Goal: Task Accomplishment & Management: Manage account settings

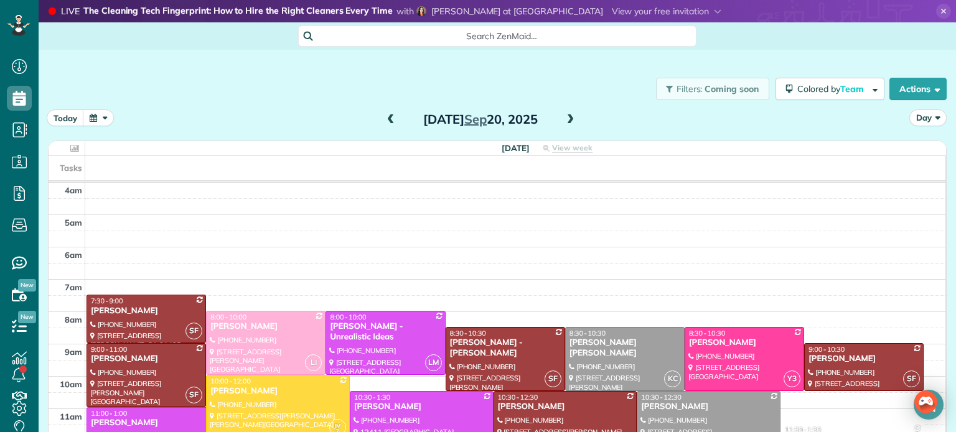
scroll to position [97, 0]
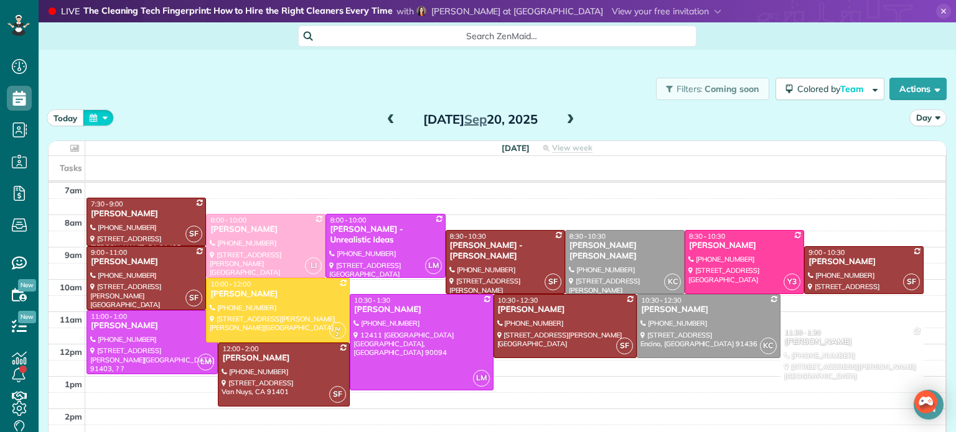
click at [94, 121] on button "button" at bounding box center [98, 117] width 31 height 17
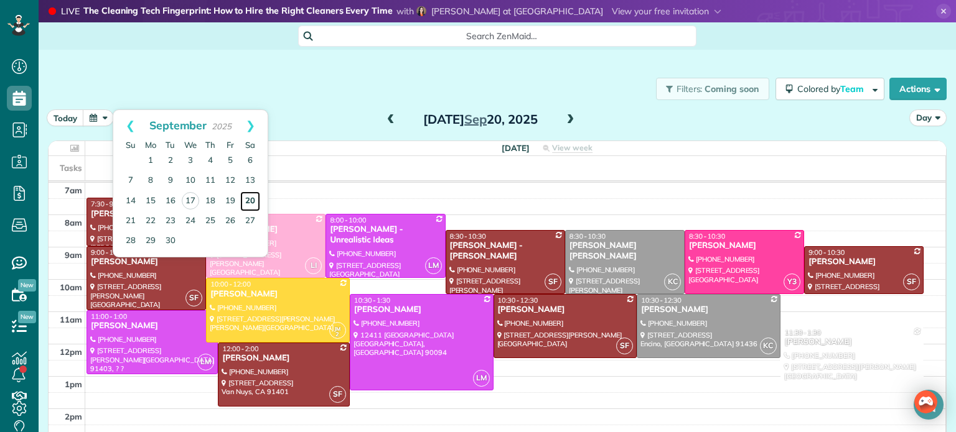
click at [251, 199] on link "20" at bounding box center [250, 202] width 20 height 20
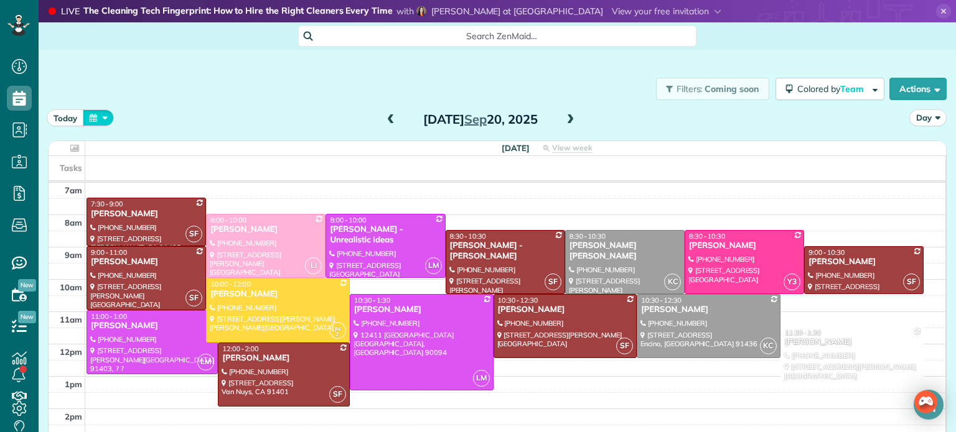
click at [103, 124] on button "button" at bounding box center [98, 117] width 31 height 17
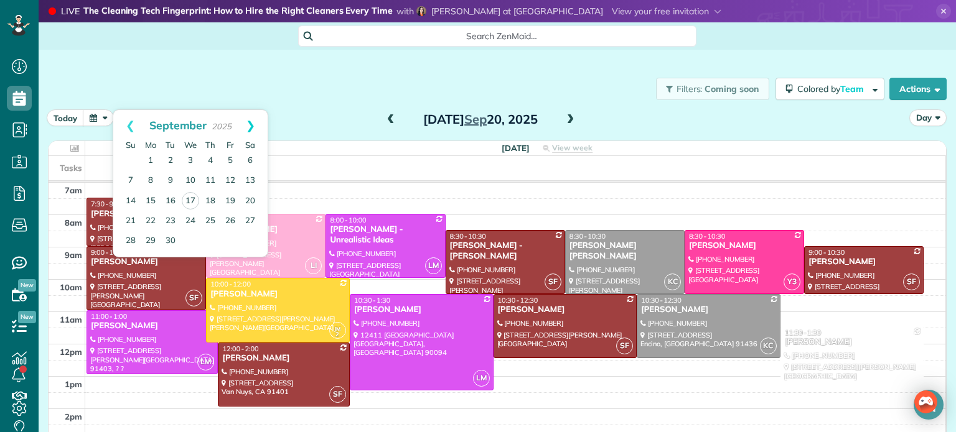
click at [251, 126] on link "Next" at bounding box center [250, 125] width 34 height 31
click at [150, 198] on link "13" at bounding box center [151, 201] width 20 height 20
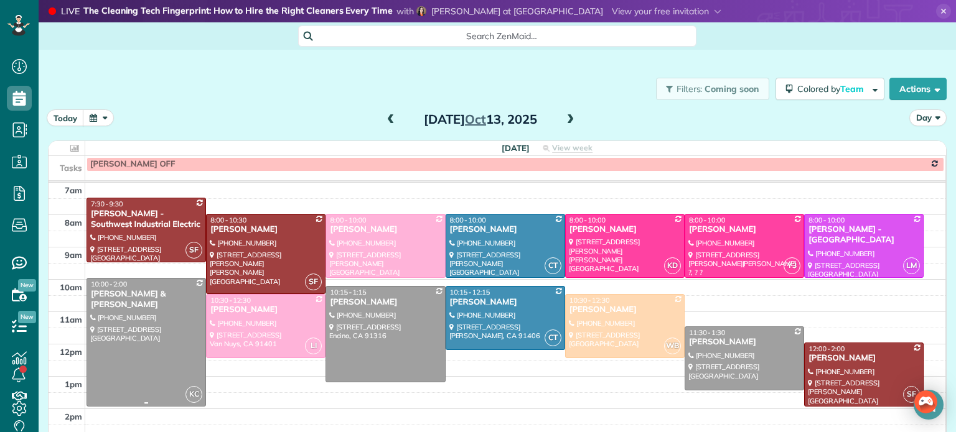
click at [162, 321] on div at bounding box center [146, 342] width 118 height 127
click at [145, 328] on div at bounding box center [146, 342] width 118 height 127
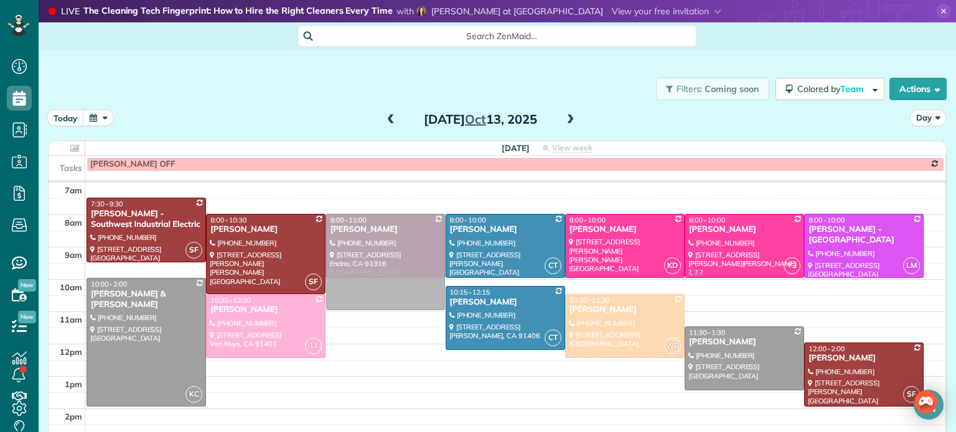
drag, startPoint x: 376, startPoint y: 326, endPoint x: 391, endPoint y: 256, distance: 71.7
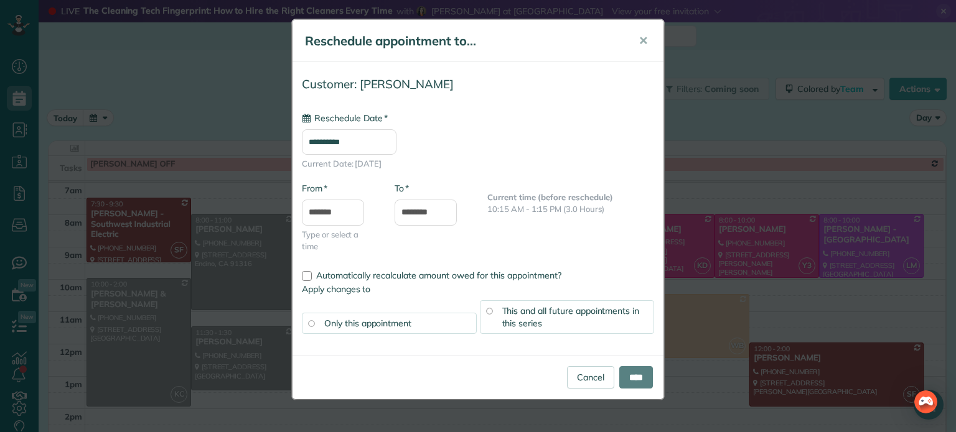
type input "**********"
click at [638, 373] on input "****" at bounding box center [636, 377] width 34 height 22
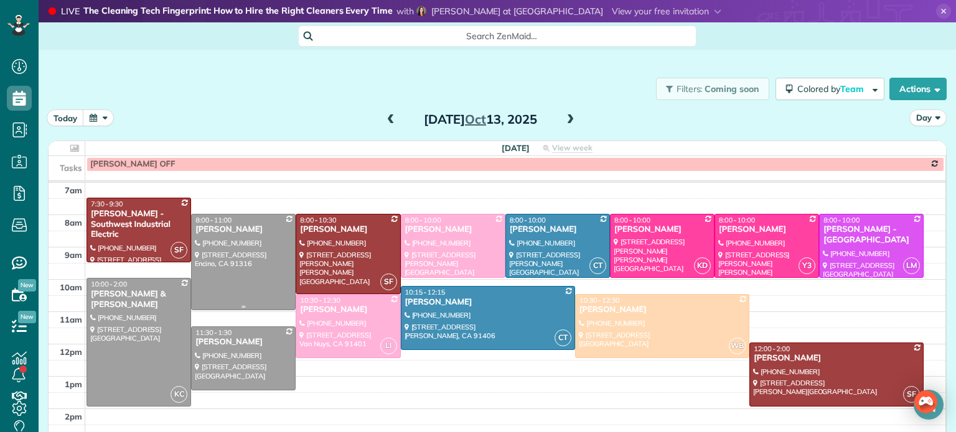
click at [240, 239] on div at bounding box center [243, 262] width 103 height 95
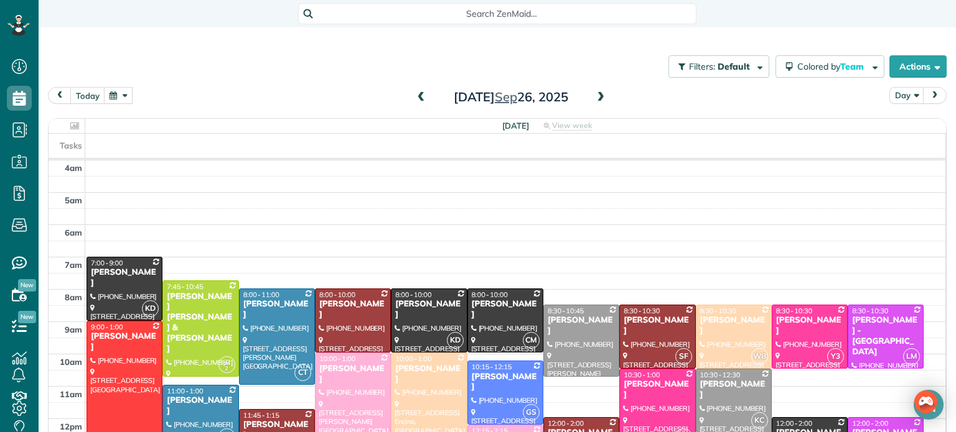
scroll to position [97, 0]
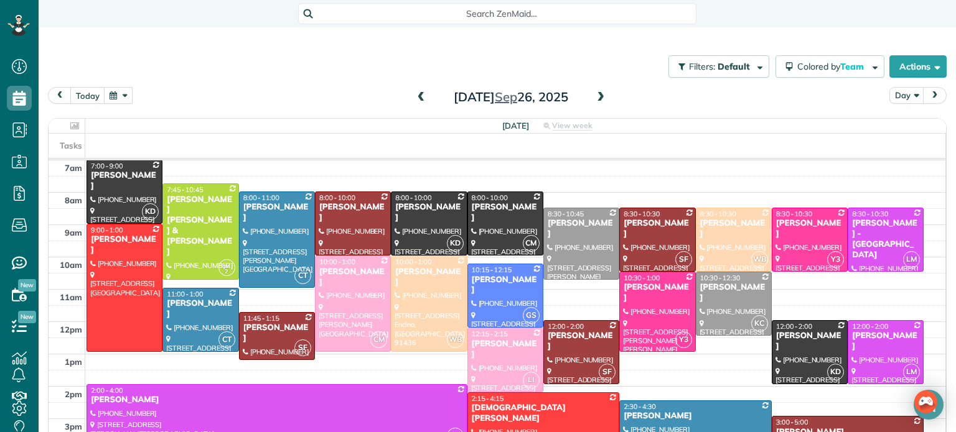
click at [109, 85] on div "Filters: Default | 1 appointment hidden Colored by Team Color by Cleaner Color …" at bounding box center [497, 66] width 917 height 41
click at [114, 93] on button "button" at bounding box center [118, 95] width 29 height 17
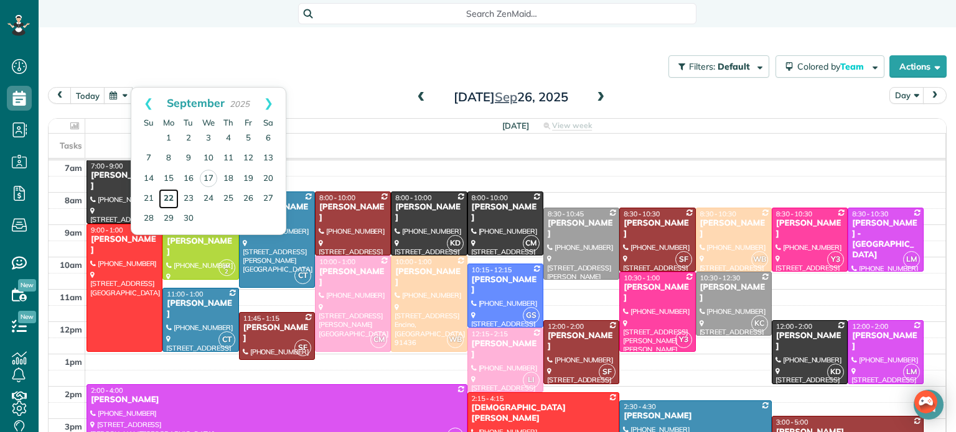
click at [169, 196] on link "22" at bounding box center [169, 199] width 20 height 20
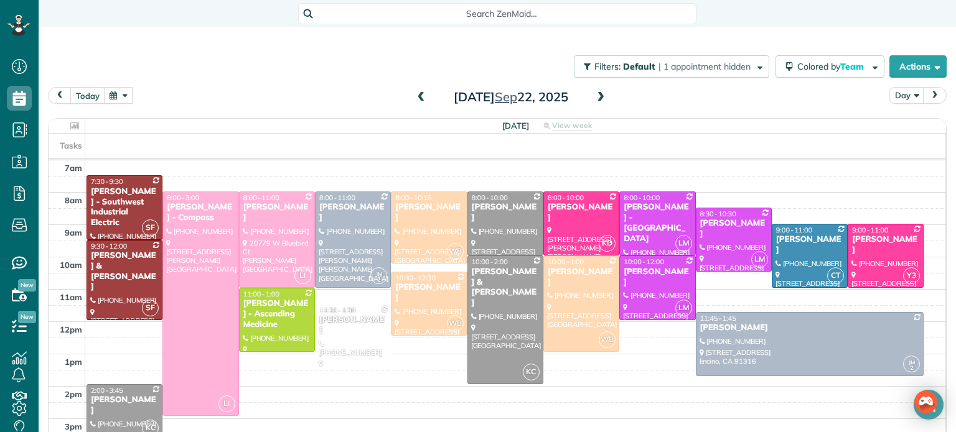
click at [600, 97] on span at bounding box center [601, 97] width 14 height 11
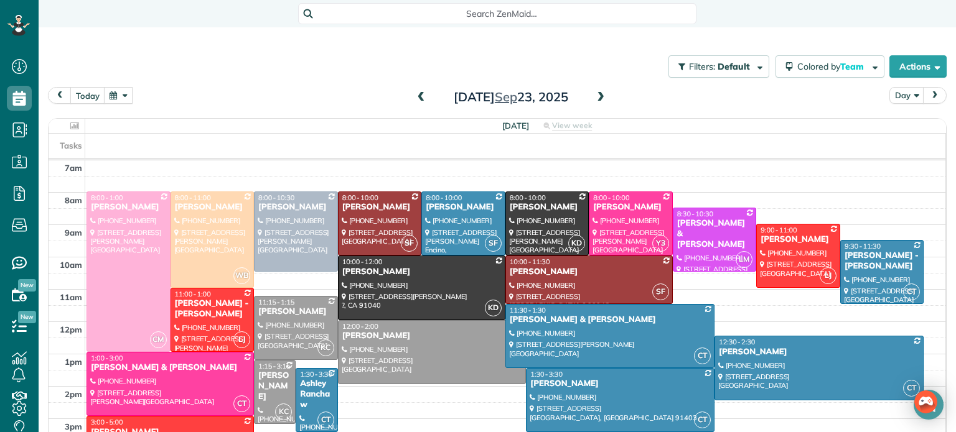
click at [419, 96] on span at bounding box center [421, 97] width 14 height 11
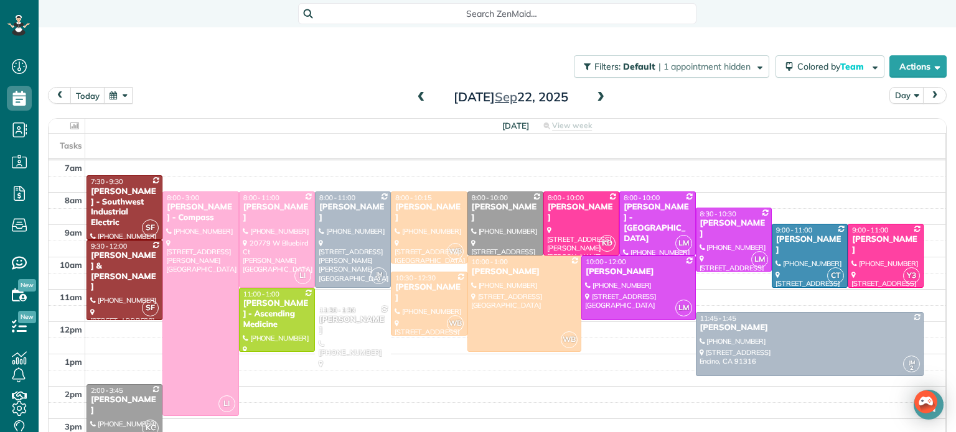
click at [602, 95] on span at bounding box center [601, 97] width 14 height 11
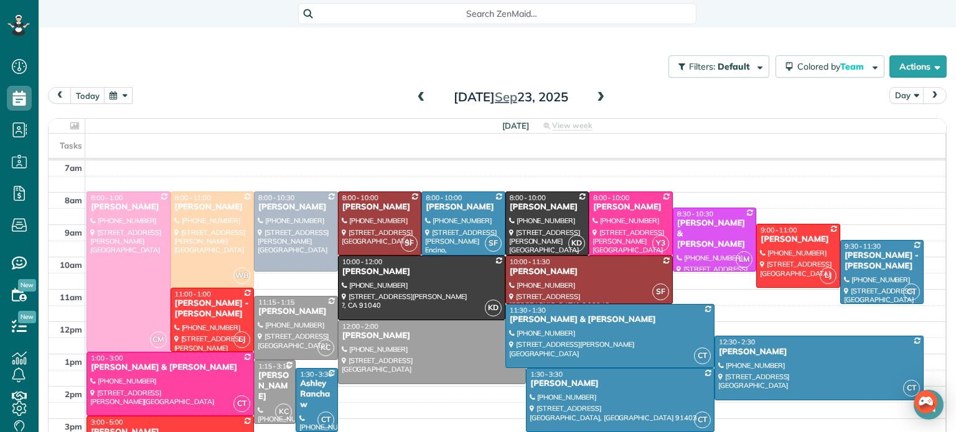
click at [603, 94] on span at bounding box center [601, 97] width 14 height 11
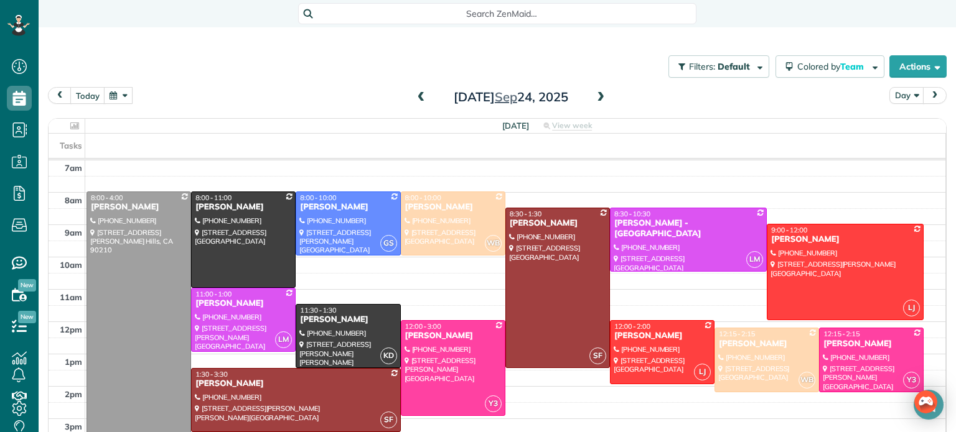
click at [419, 96] on span at bounding box center [421, 97] width 14 height 11
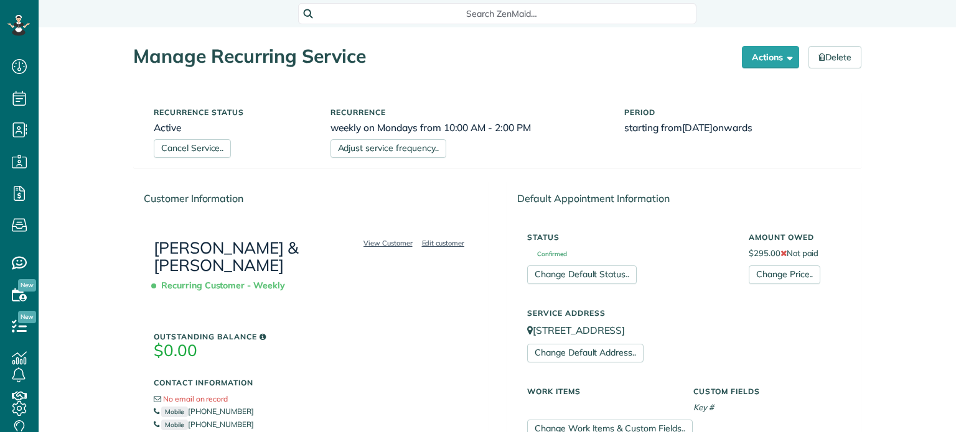
scroll to position [6, 6]
click at [366, 292] on div "View Customer Edit customer Touraj & Parisa Kavandi Recurring Customer - Weekly…" at bounding box center [311, 380] width 354 height 326
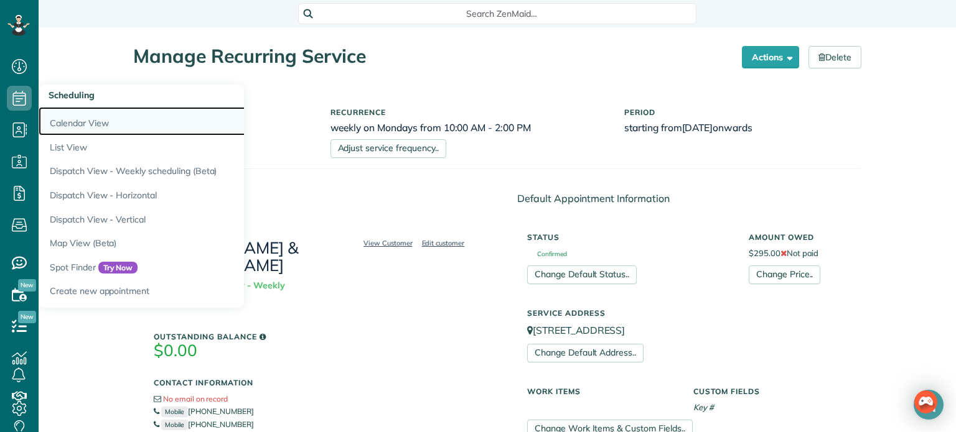
click at [100, 127] on link "Calendar View" at bounding box center [194, 121] width 311 height 29
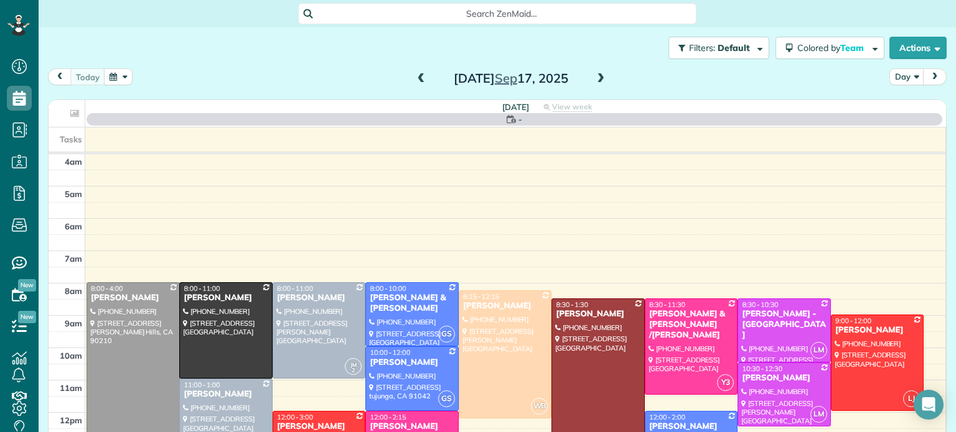
scroll to position [97, 0]
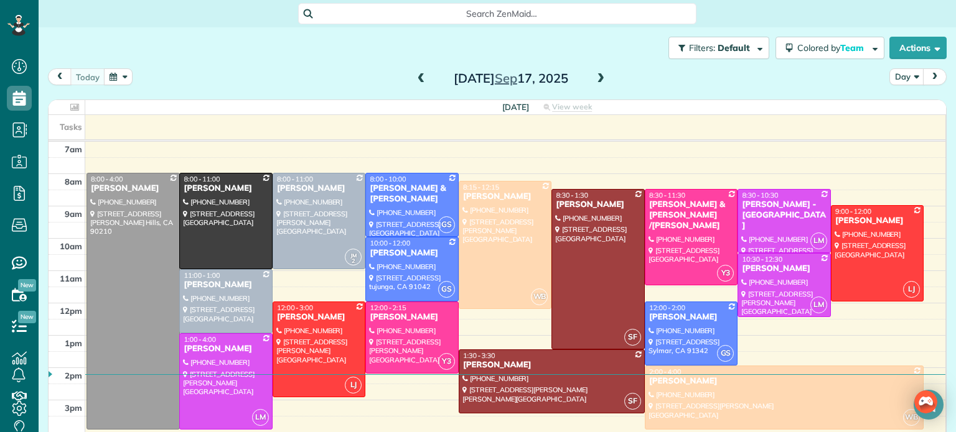
click at [599, 77] on span at bounding box center [601, 78] width 14 height 11
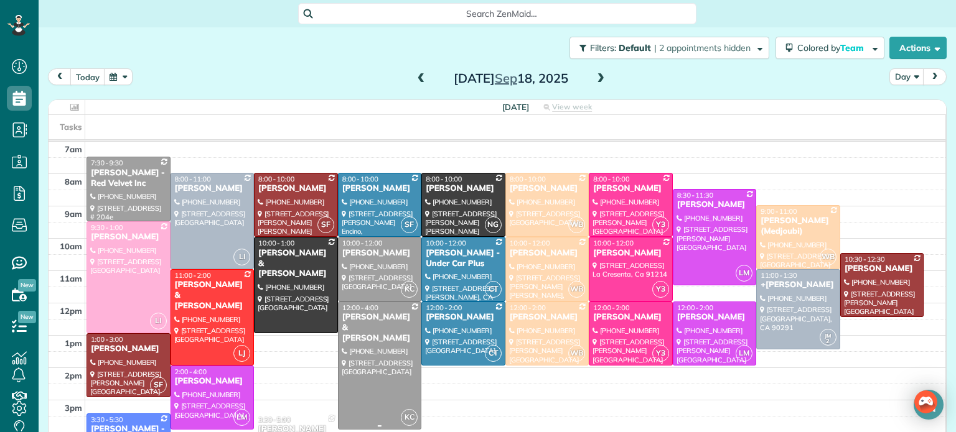
click at [396, 325] on div "[PERSON_NAME] & [PERSON_NAME]" at bounding box center [380, 328] width 77 height 32
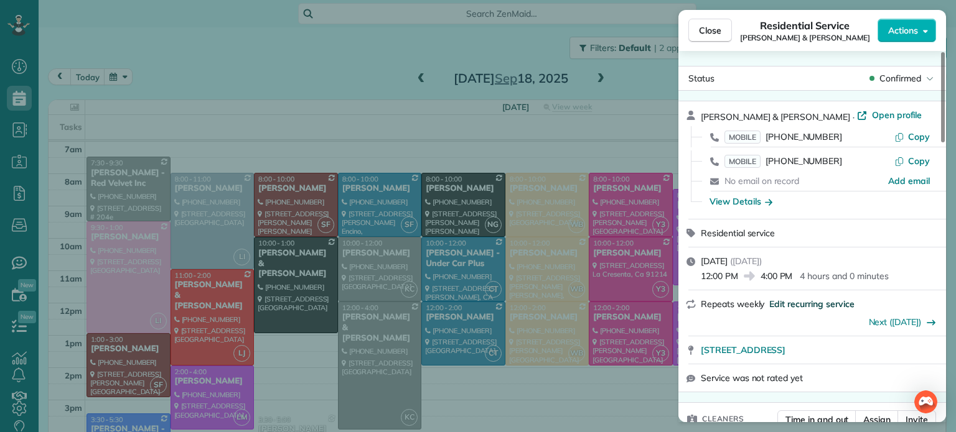
click at [802, 310] on span "Edit recurring service" at bounding box center [811, 304] width 85 height 12
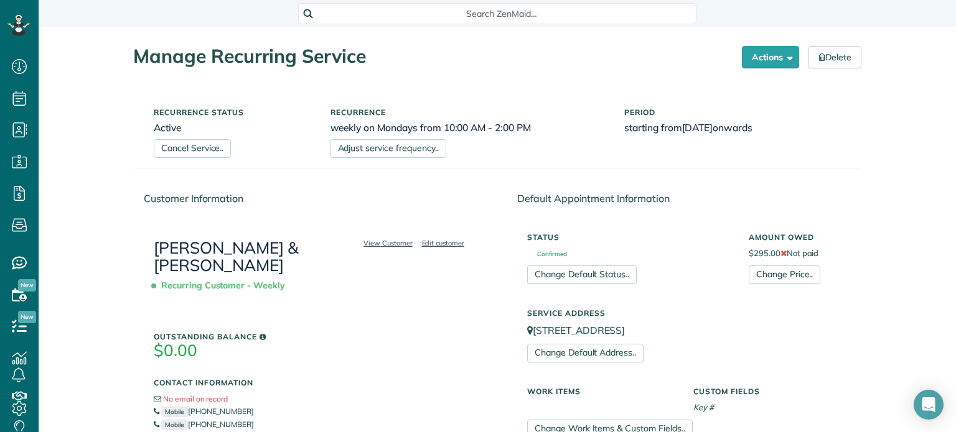
scroll to position [6, 6]
click at [424, 155] on link "Adjust service frequency.." at bounding box center [388, 148] width 116 height 19
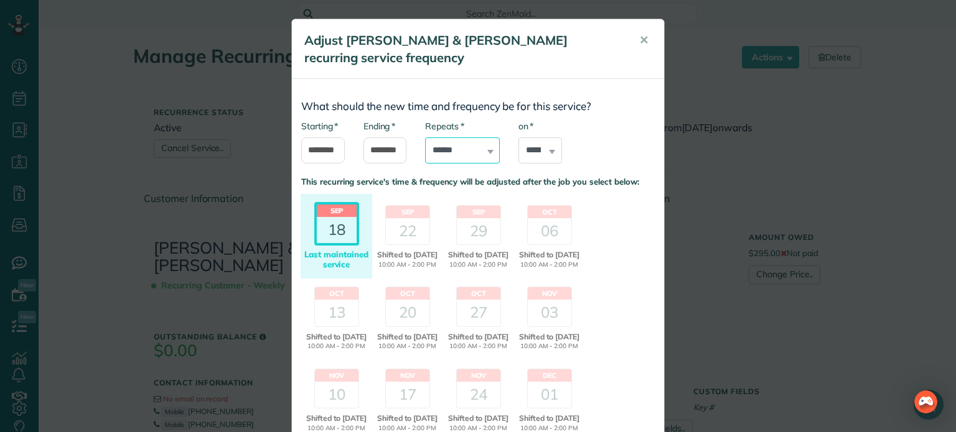
click at [457, 152] on select "**********" at bounding box center [462, 150] width 75 height 26
click at [425, 137] on select "**********" at bounding box center [462, 150] width 75 height 26
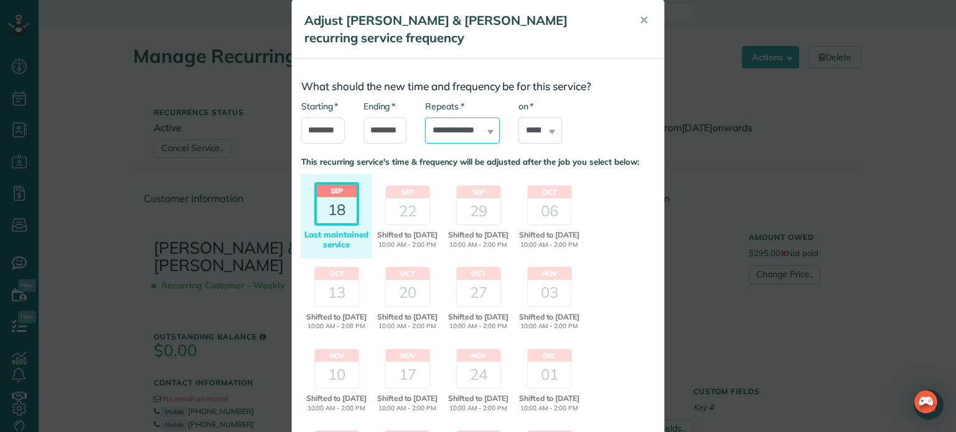
scroll to position [2, 0]
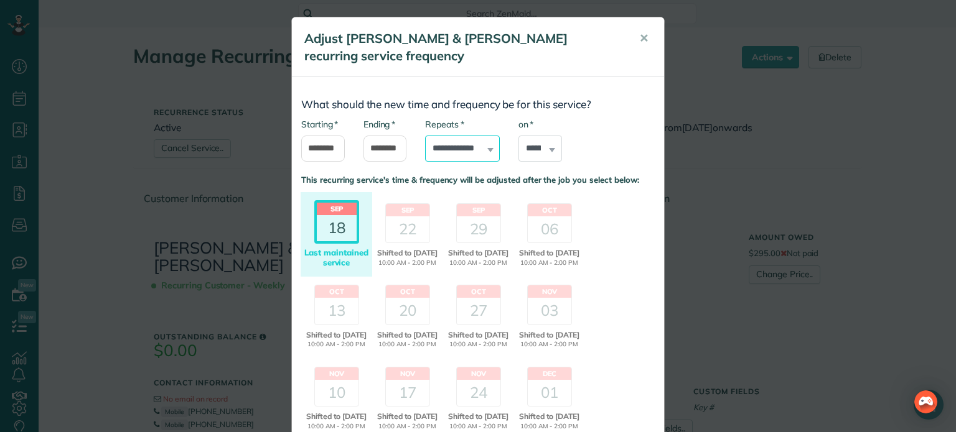
click at [478, 147] on select "**********" at bounding box center [462, 149] width 75 height 26
select select "******"
click at [425, 136] on select "**********" at bounding box center [462, 149] width 75 height 26
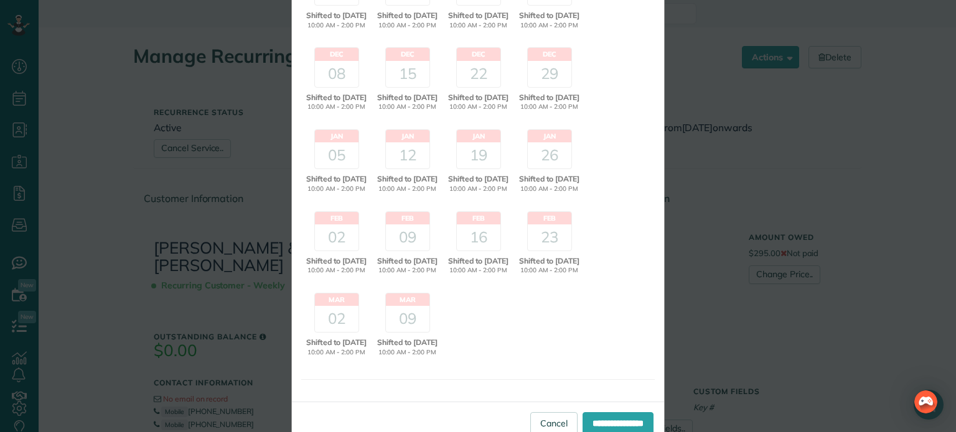
scroll to position [466, 0]
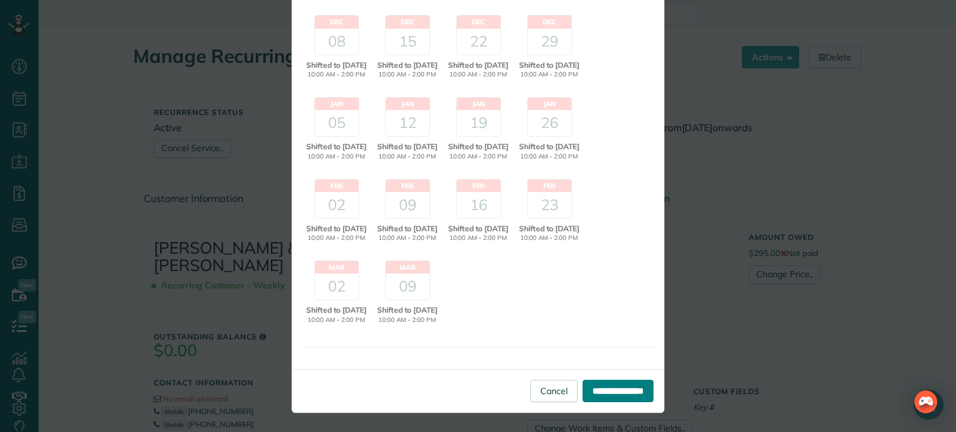
click at [608, 396] on input "**********" at bounding box center [617, 391] width 71 height 22
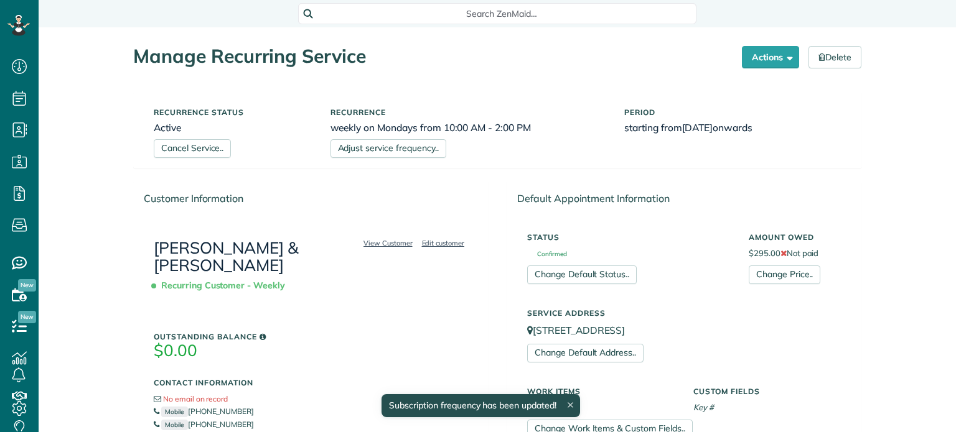
scroll to position [6, 6]
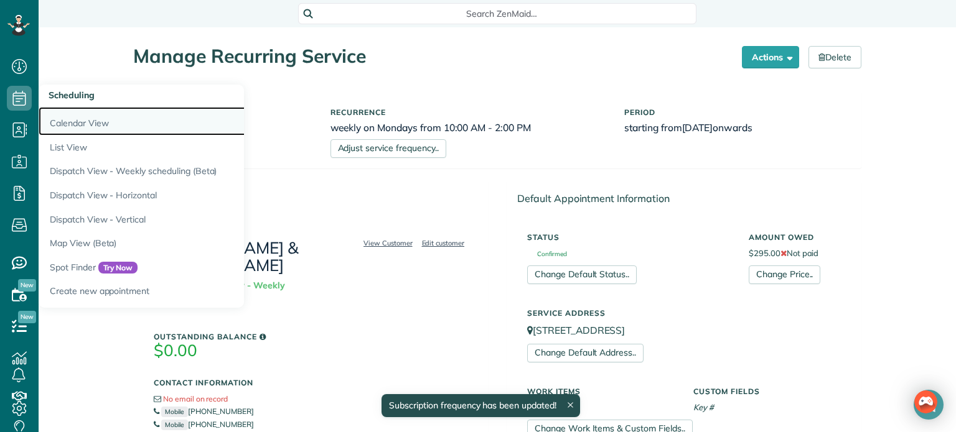
click at [77, 121] on link "Calendar View" at bounding box center [194, 121] width 311 height 29
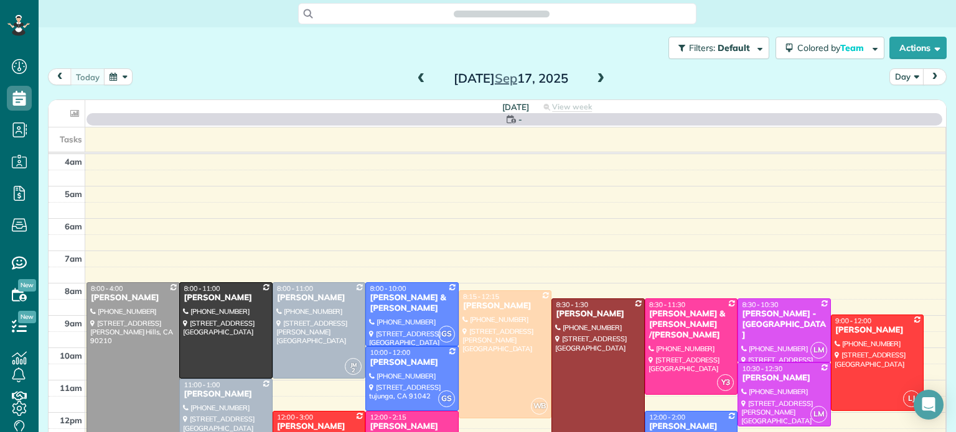
scroll to position [97, 0]
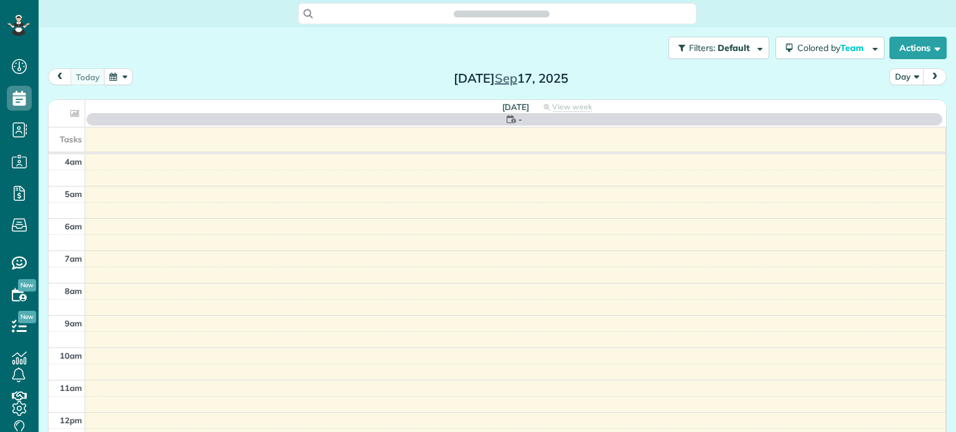
scroll to position [97, 0]
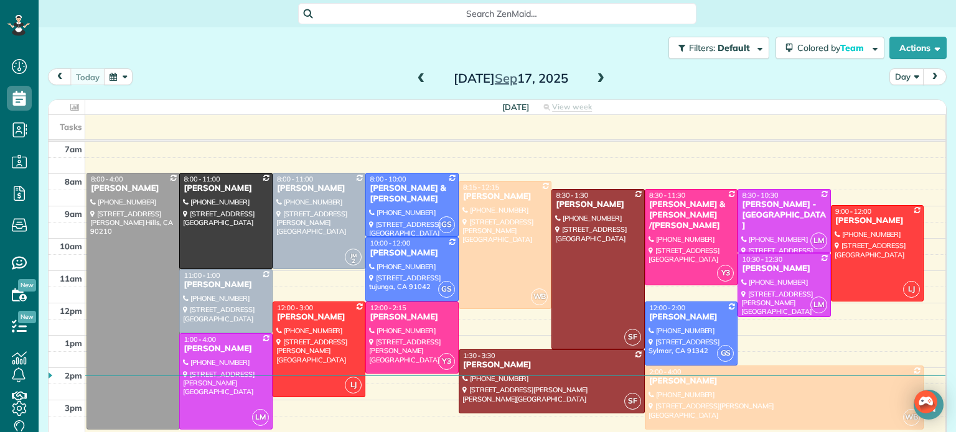
click at [604, 78] on span at bounding box center [601, 78] width 14 height 11
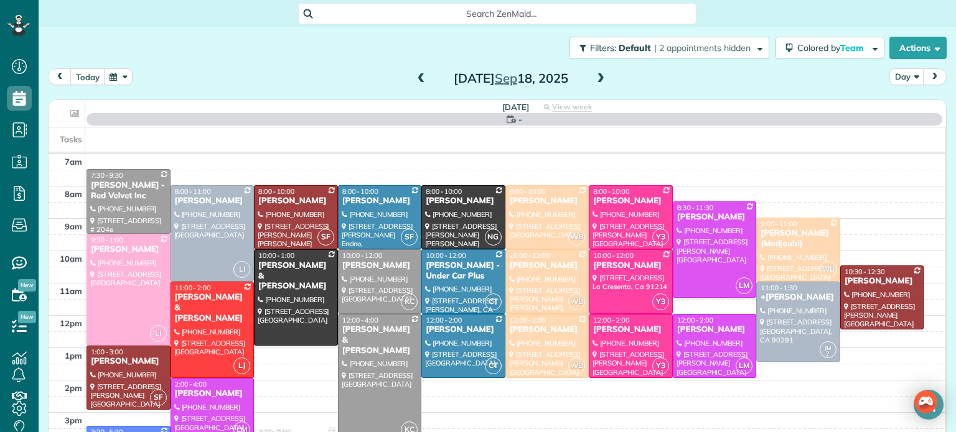
click at [600, 80] on span at bounding box center [601, 78] width 14 height 11
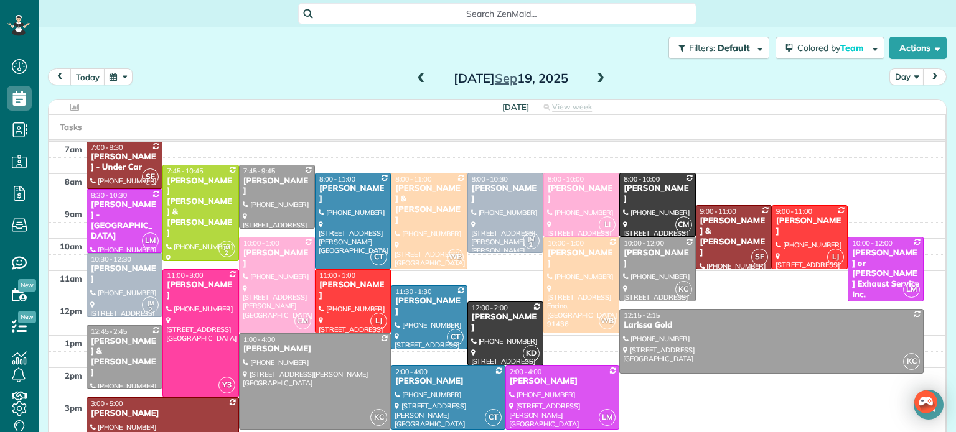
click at [600, 80] on span at bounding box center [601, 78] width 14 height 11
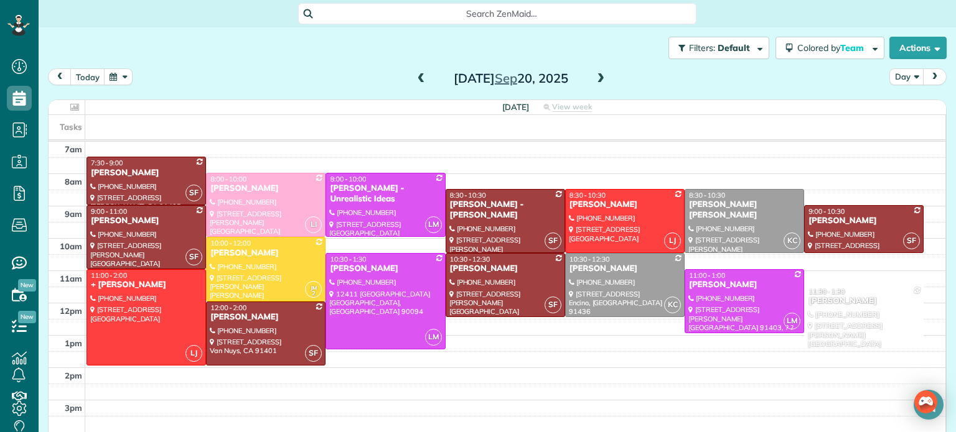
click at [600, 80] on span at bounding box center [601, 78] width 14 height 11
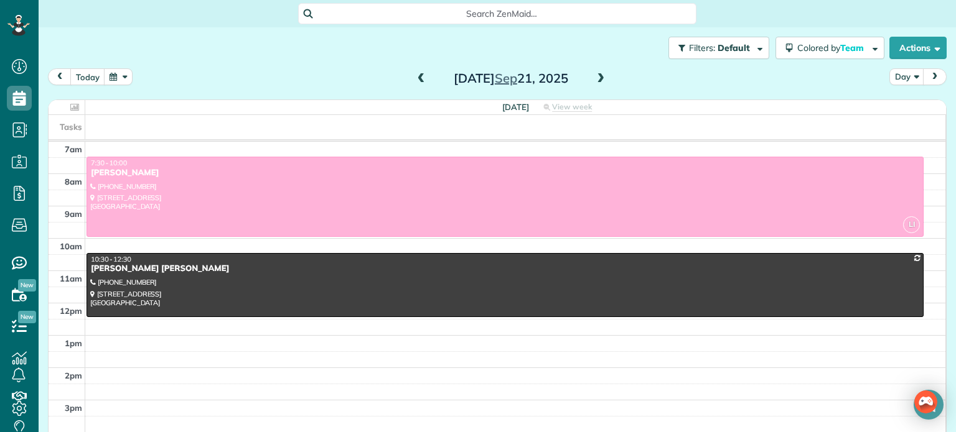
click at [600, 80] on span at bounding box center [601, 78] width 14 height 11
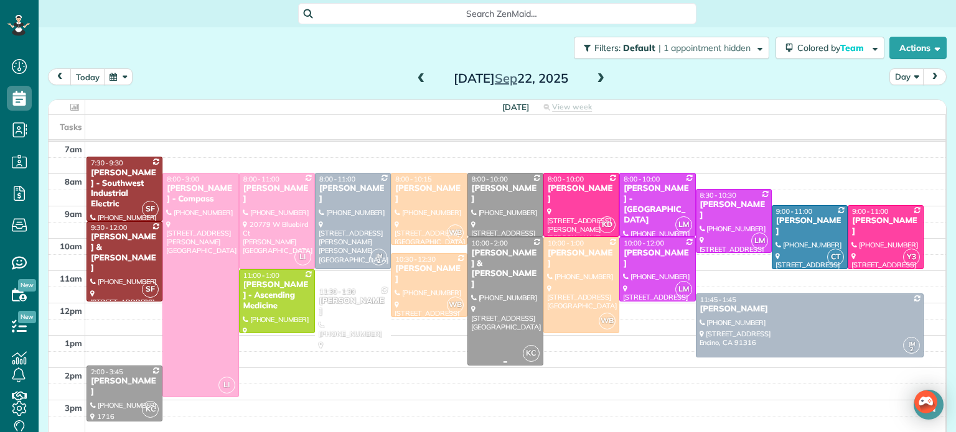
click at [507, 287] on div at bounding box center [505, 301] width 75 height 127
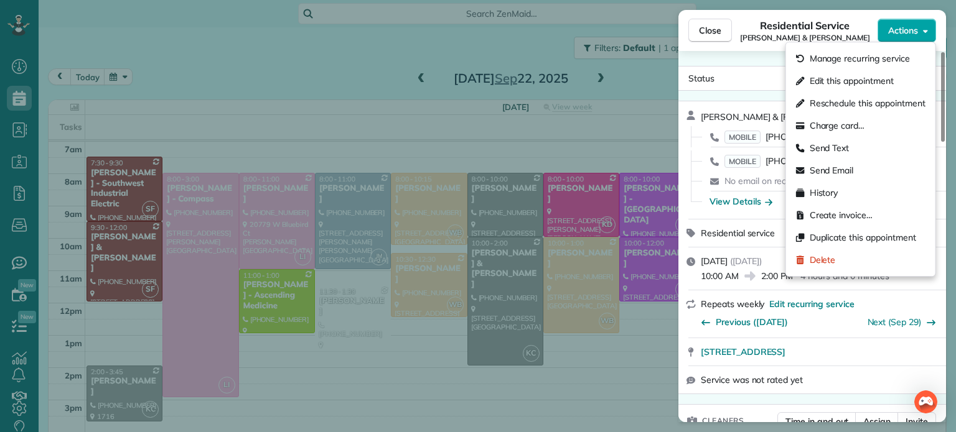
click at [905, 23] on button "Actions" at bounding box center [906, 31] width 58 height 24
click at [852, 61] on span "Manage recurring service" at bounding box center [859, 58] width 100 height 12
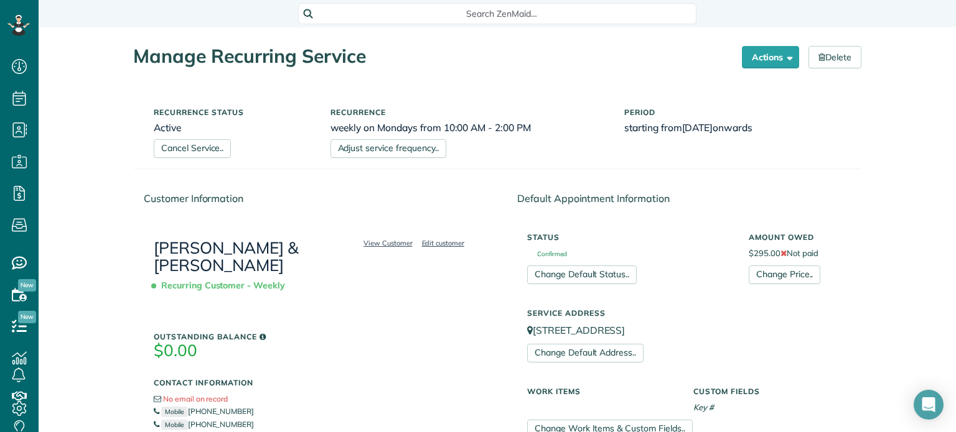
scroll to position [6, 6]
click at [388, 153] on link "Adjust service frequency.." at bounding box center [388, 148] width 116 height 19
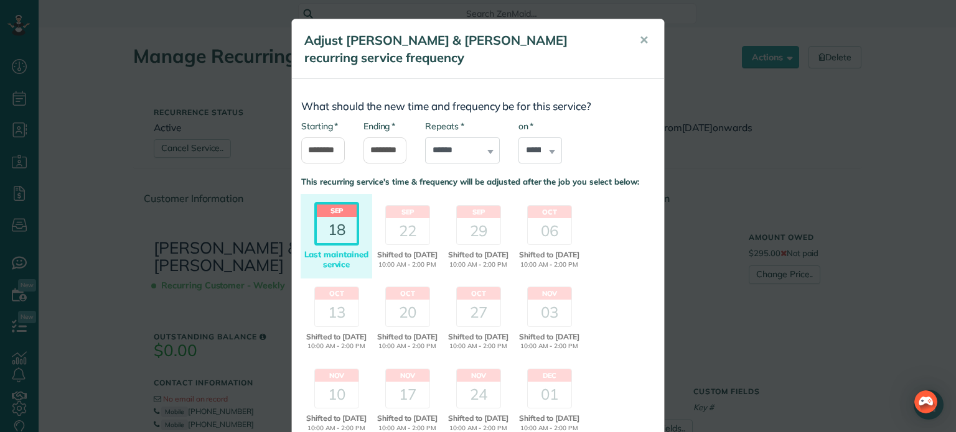
click at [488, 151] on div "**********" at bounding box center [462, 142] width 75 height 44
click at [435, 158] on select "**********" at bounding box center [462, 150] width 75 height 26
select select "**********"
click at [425, 137] on select "**********" at bounding box center [462, 150] width 75 height 26
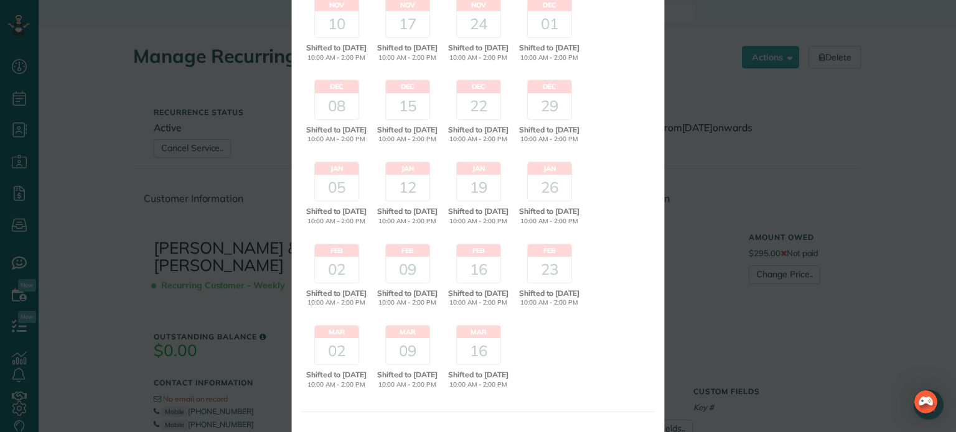
scroll to position [499, 0]
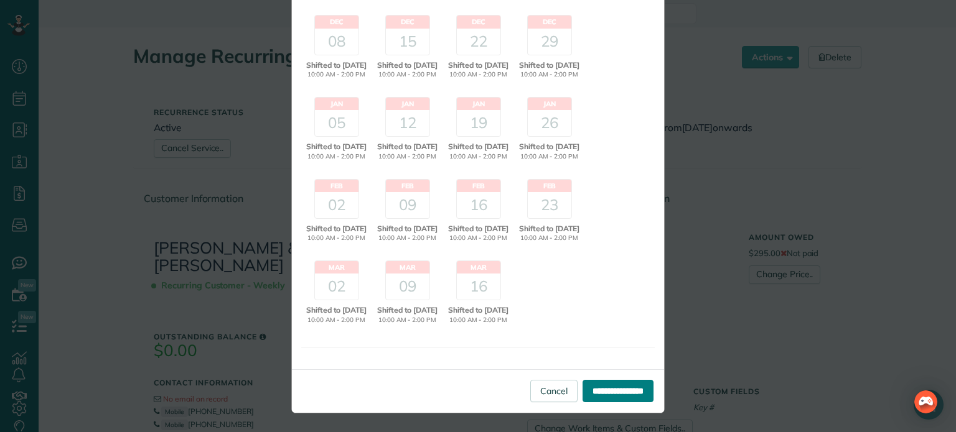
click at [614, 399] on input "**********" at bounding box center [617, 391] width 71 height 22
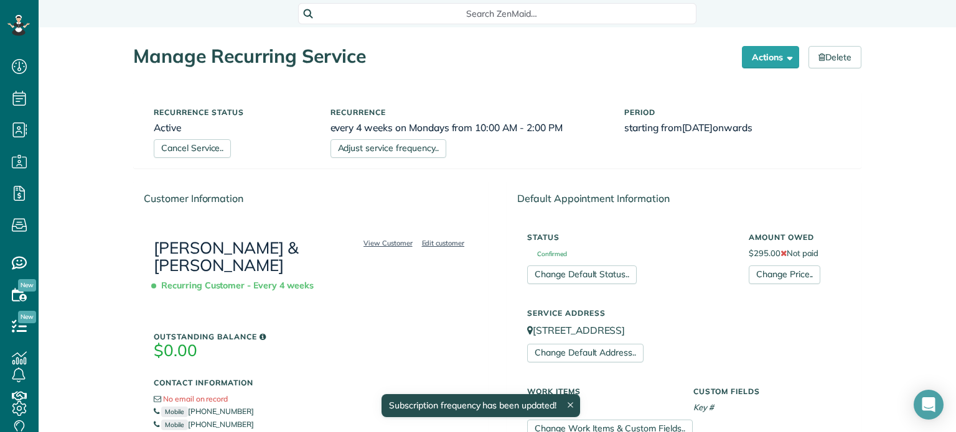
scroll to position [6, 6]
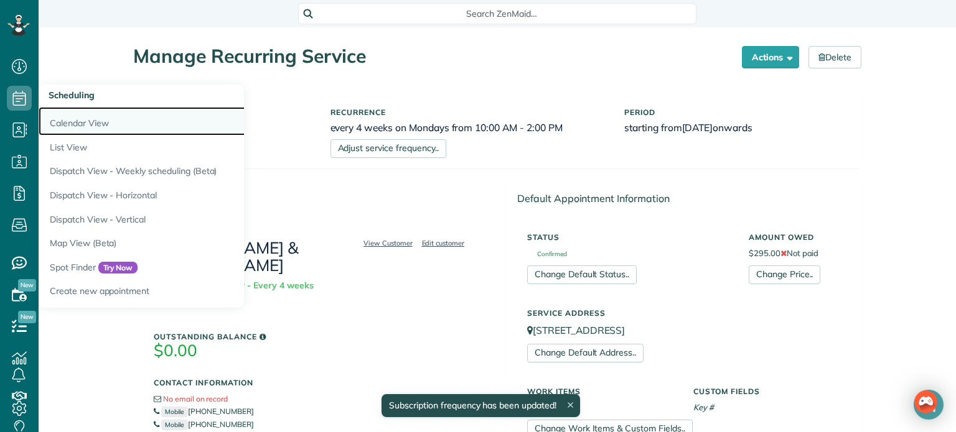
click at [82, 119] on link "Calendar View" at bounding box center [194, 121] width 311 height 29
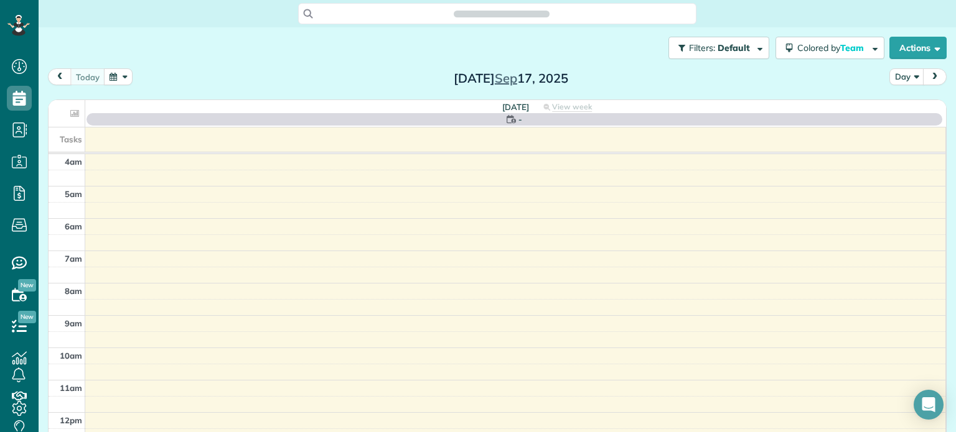
scroll to position [97, 0]
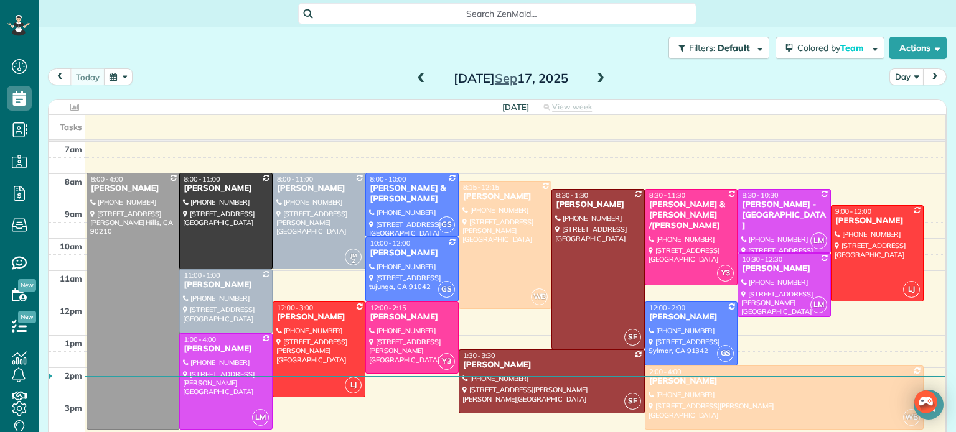
click at [601, 79] on span at bounding box center [601, 78] width 14 height 11
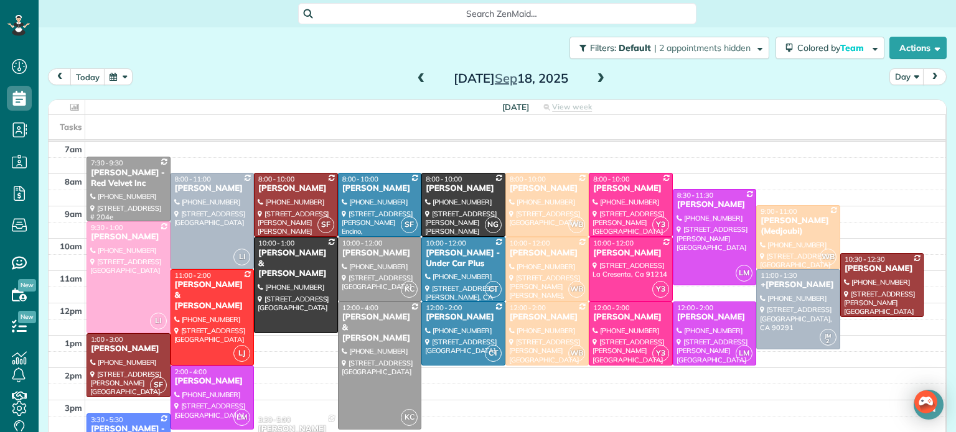
click at [601, 79] on span at bounding box center [601, 78] width 14 height 11
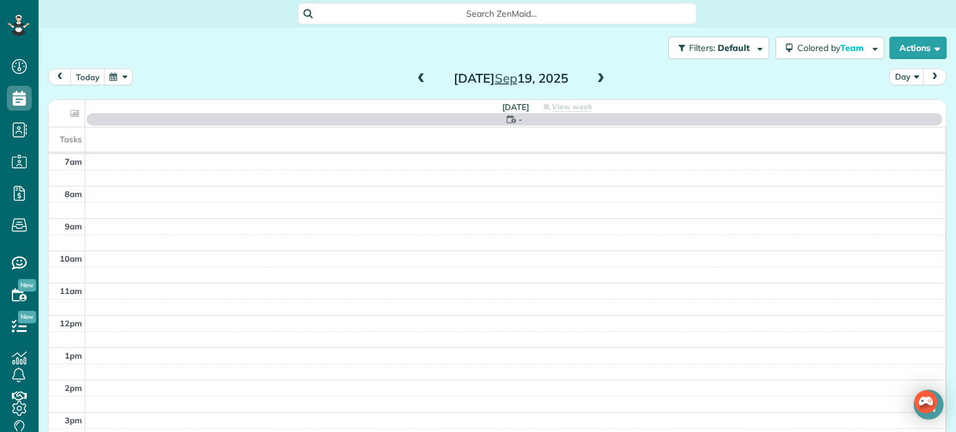
click at [601, 79] on span at bounding box center [601, 78] width 14 height 11
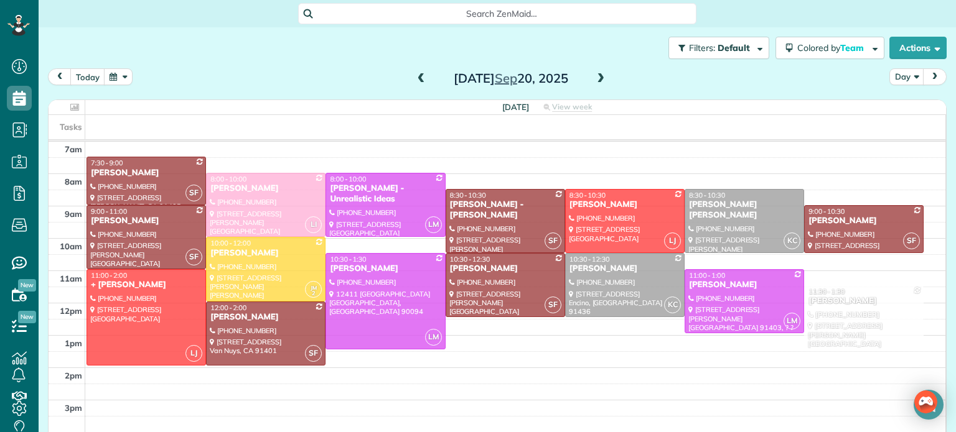
click at [601, 79] on span at bounding box center [601, 78] width 14 height 11
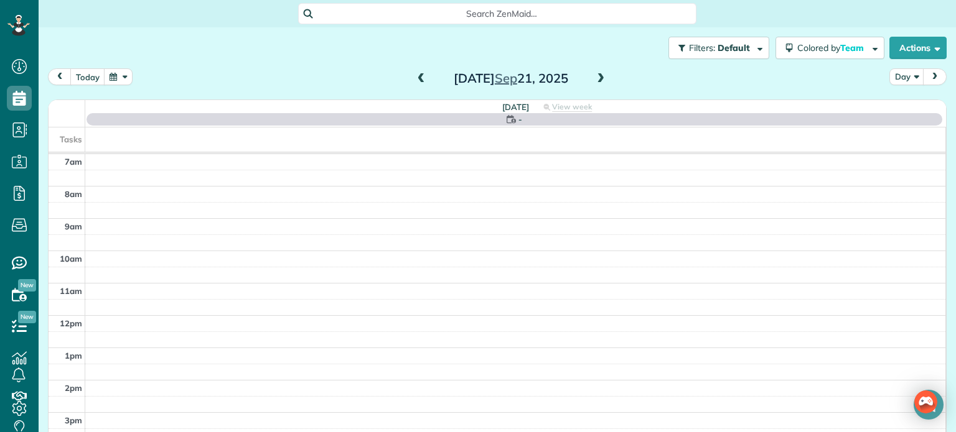
click at [601, 79] on span at bounding box center [601, 78] width 14 height 11
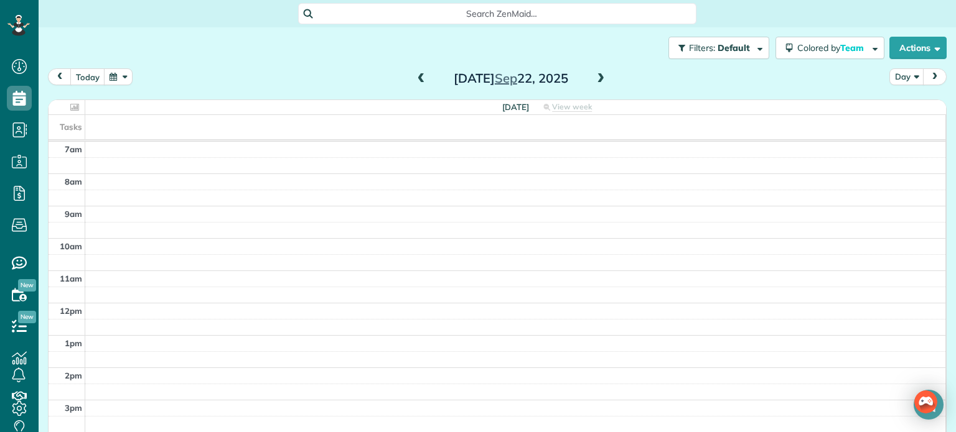
click at [421, 72] on span at bounding box center [421, 79] width 14 height 19
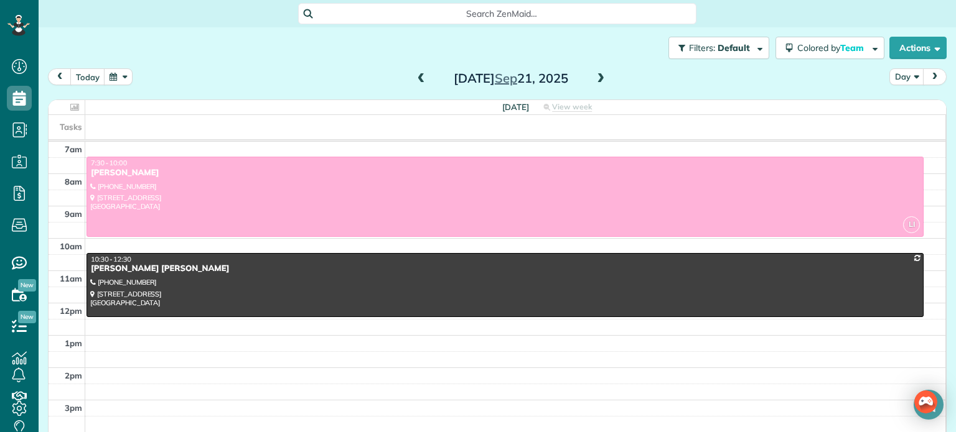
click at [601, 83] on span at bounding box center [601, 78] width 14 height 11
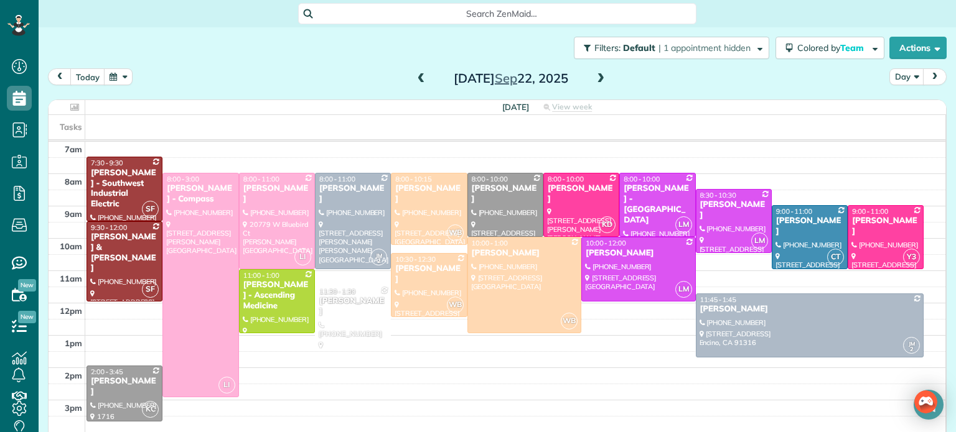
click at [121, 81] on button "button" at bounding box center [118, 76] width 29 height 17
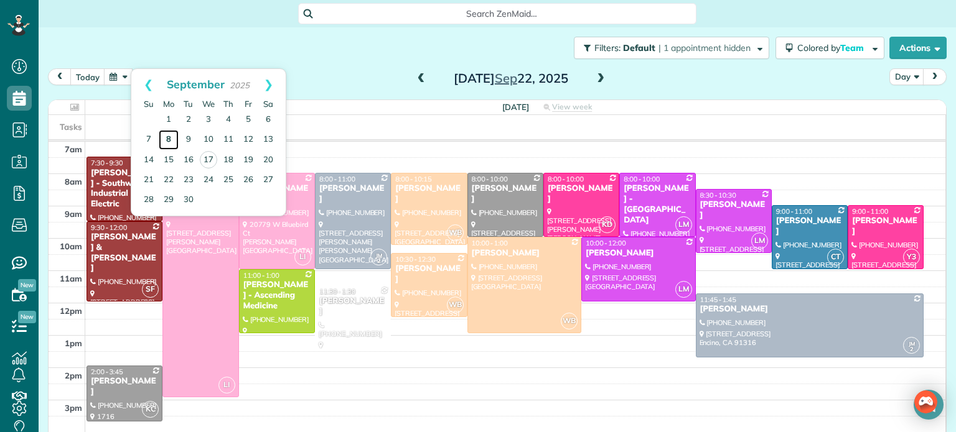
click at [168, 138] on link "8" at bounding box center [169, 140] width 20 height 20
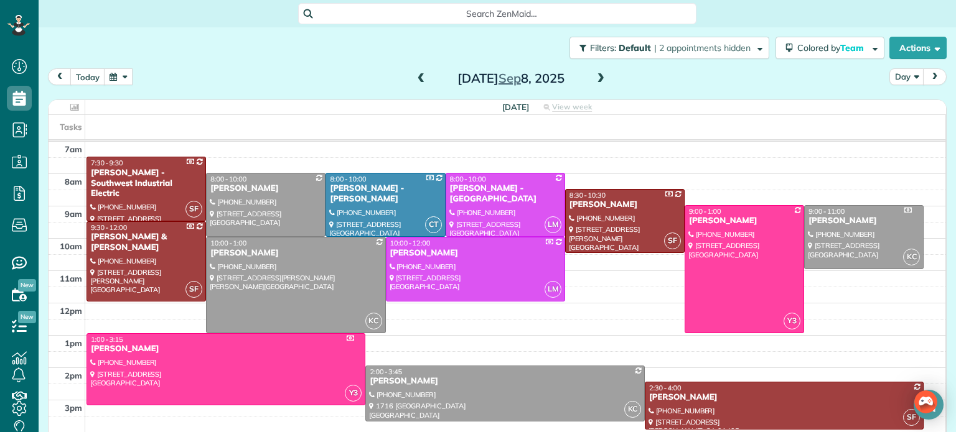
click at [128, 78] on button "button" at bounding box center [118, 76] width 29 height 17
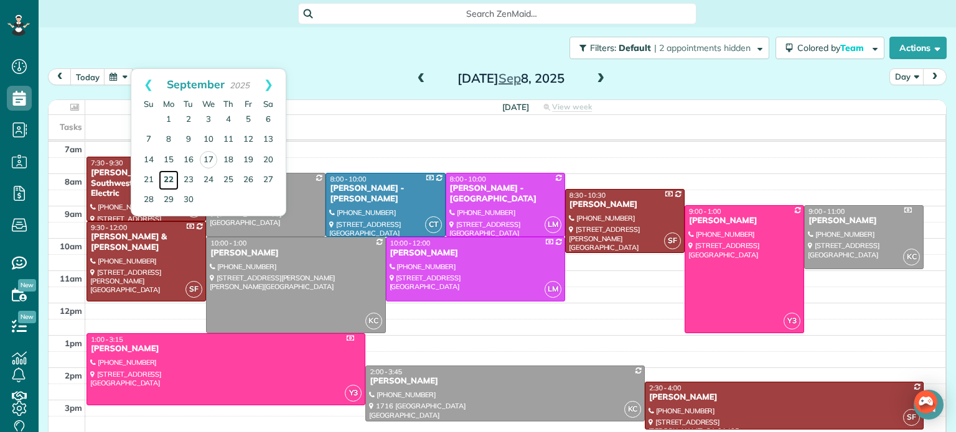
click at [167, 179] on link "22" at bounding box center [169, 180] width 20 height 20
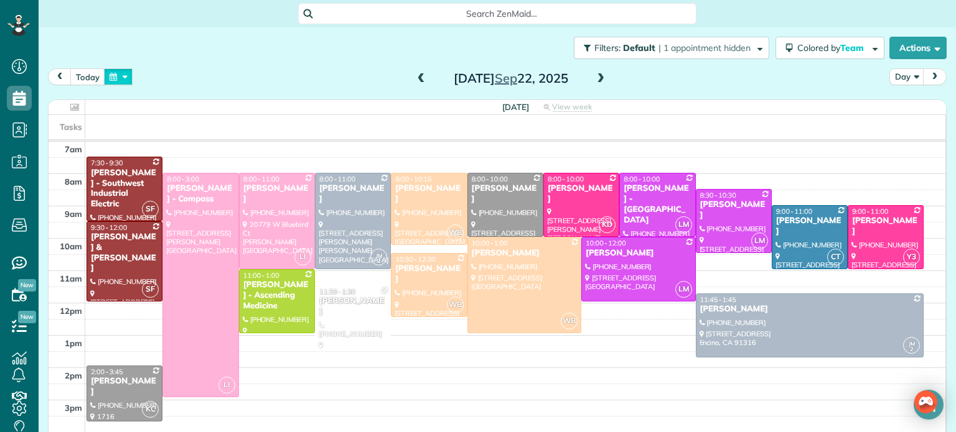
click at [121, 78] on button "button" at bounding box center [118, 76] width 29 height 17
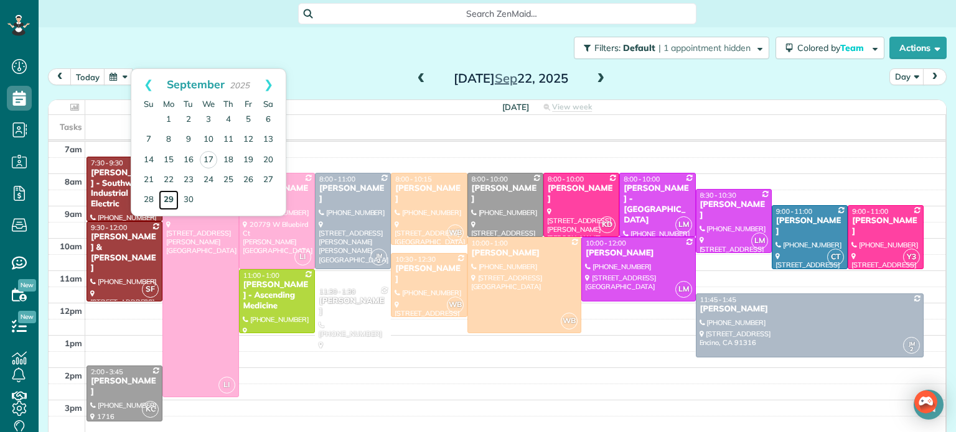
click at [166, 198] on link "29" at bounding box center [169, 200] width 20 height 20
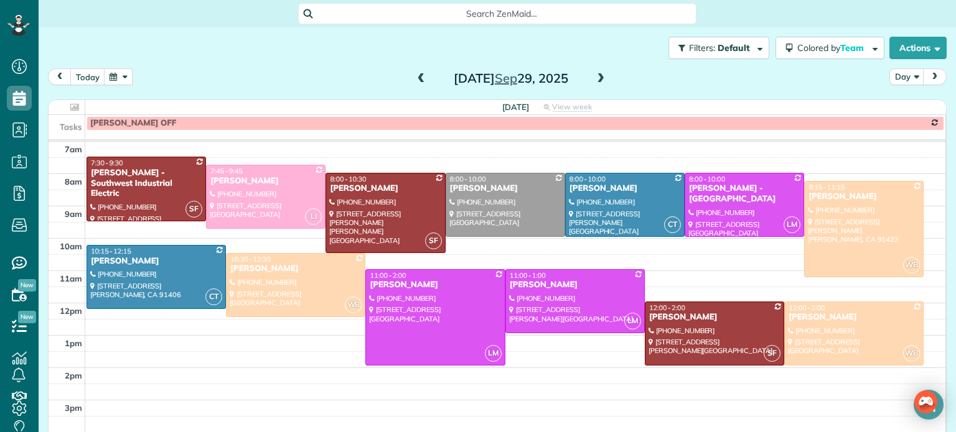
click at [119, 78] on button "button" at bounding box center [118, 76] width 29 height 17
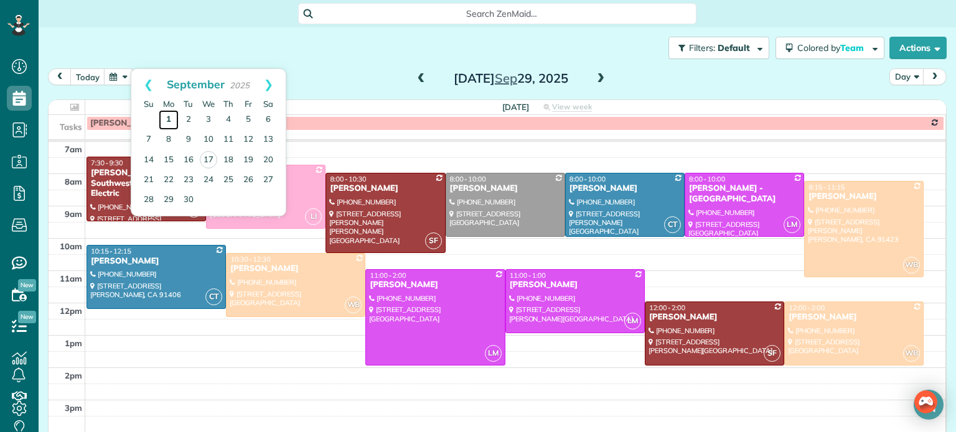
click at [168, 119] on link "1" at bounding box center [169, 120] width 20 height 20
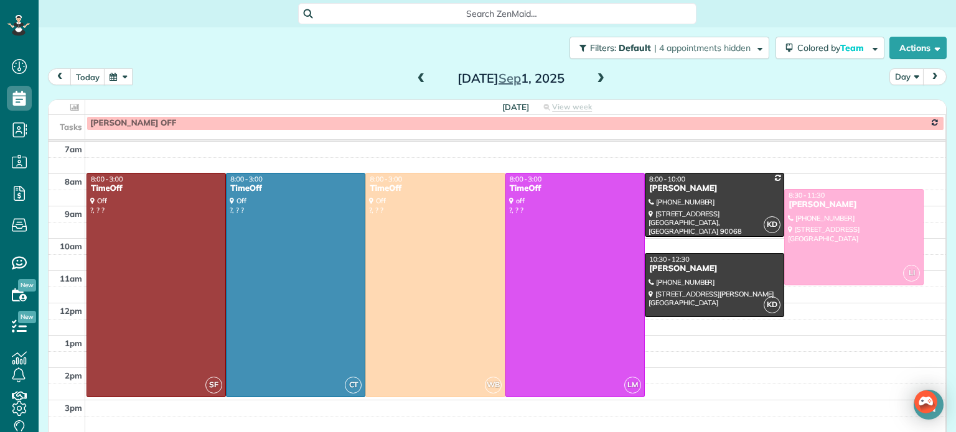
click at [122, 78] on button "button" at bounding box center [118, 76] width 29 height 17
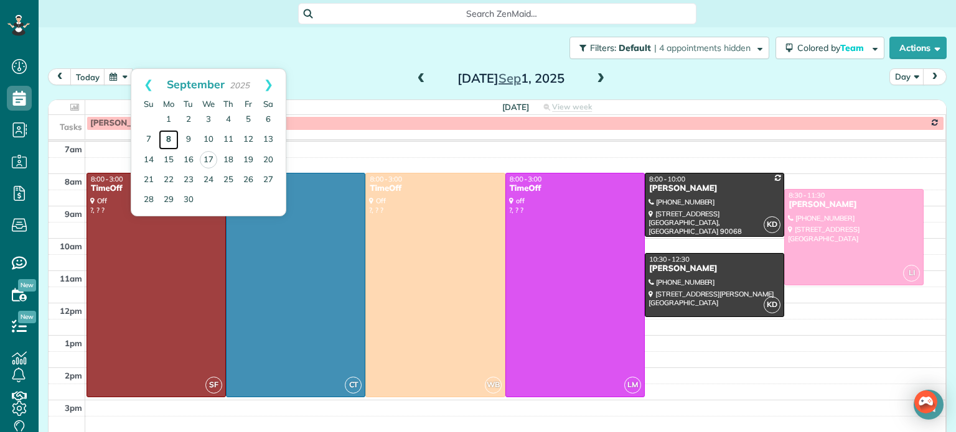
click at [167, 136] on link "8" at bounding box center [169, 140] width 20 height 20
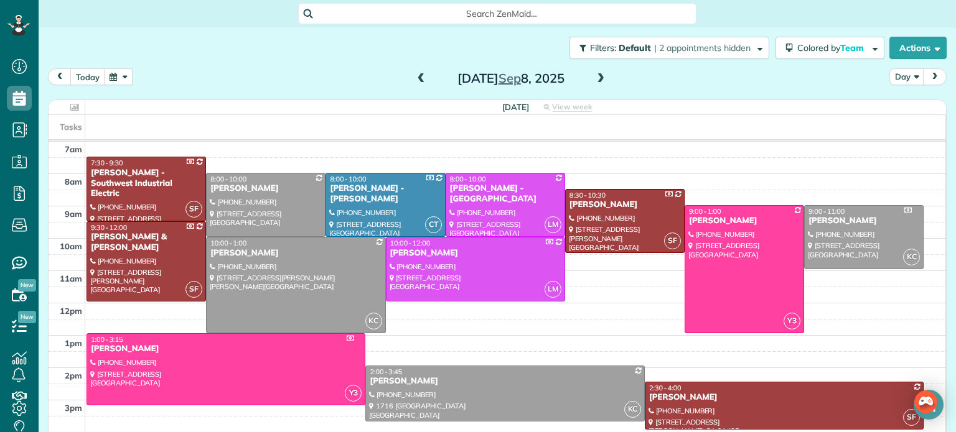
click at [119, 83] on button "button" at bounding box center [118, 76] width 29 height 17
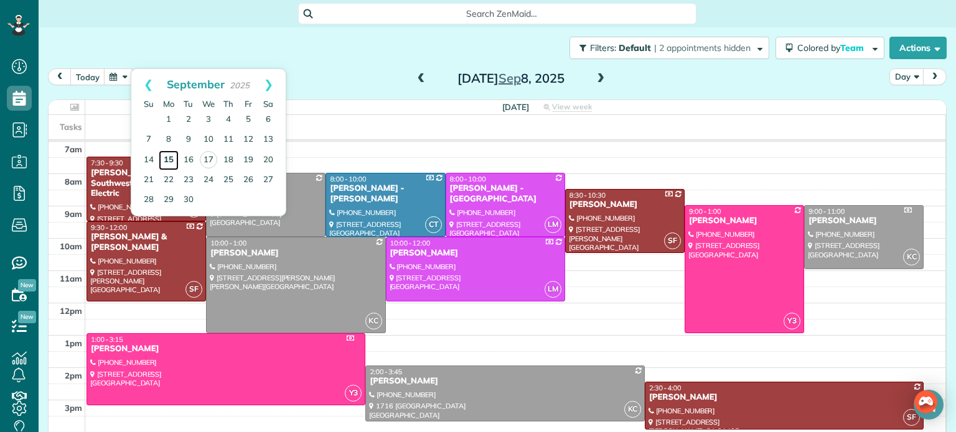
click at [164, 162] on link "15" at bounding box center [169, 161] width 20 height 20
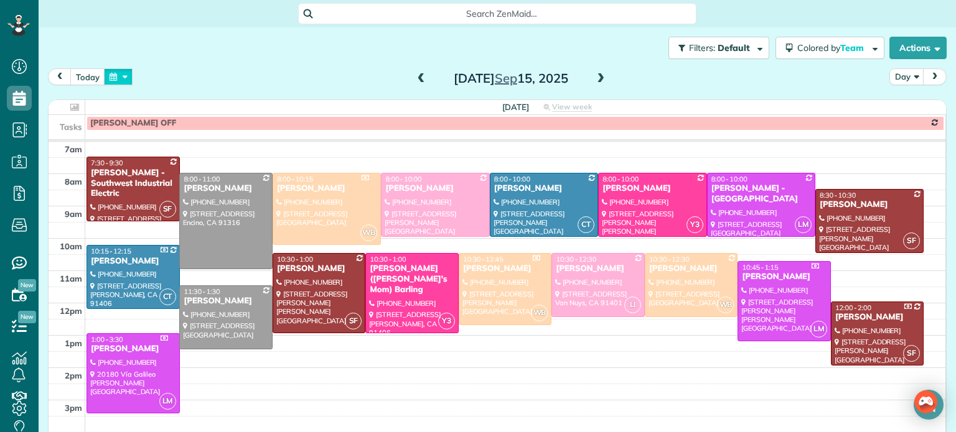
click at [124, 81] on button "button" at bounding box center [118, 76] width 29 height 17
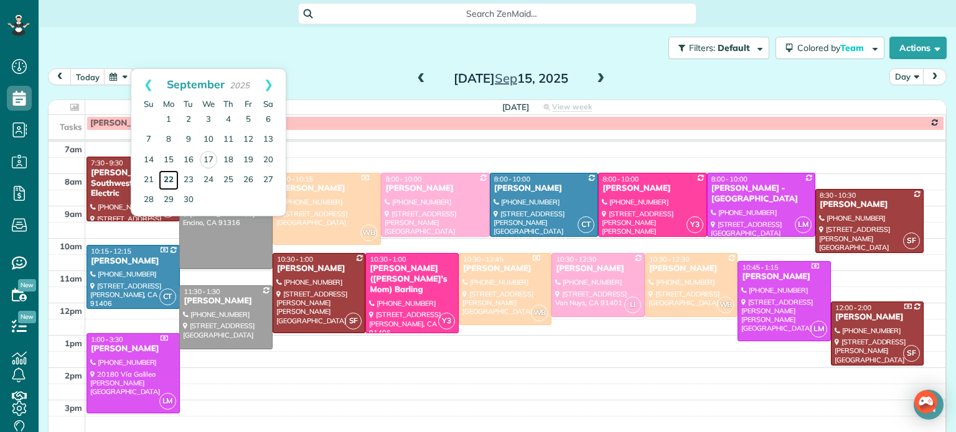
click at [167, 174] on link "22" at bounding box center [169, 180] width 20 height 20
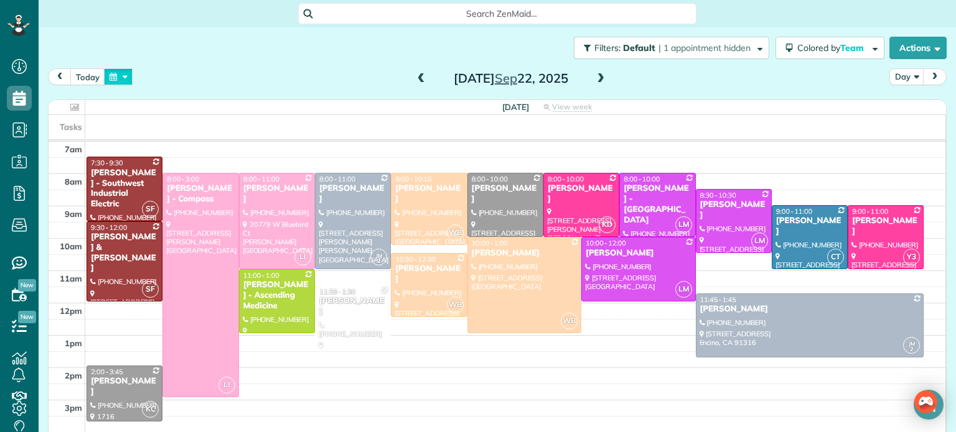
click at [122, 77] on button "button" at bounding box center [118, 76] width 29 height 17
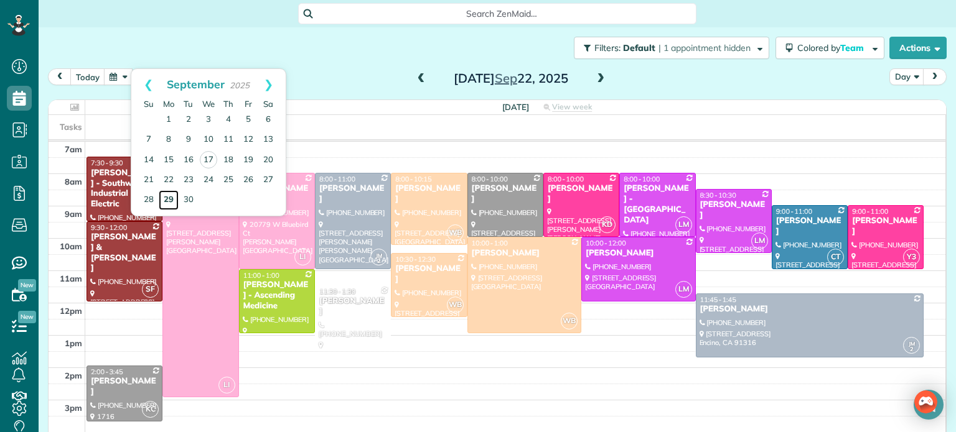
click at [164, 197] on link "29" at bounding box center [169, 200] width 20 height 20
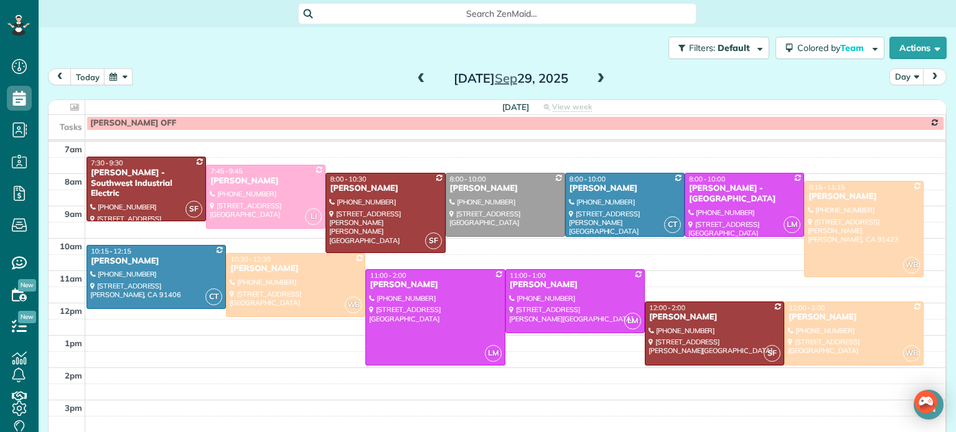
click at [122, 79] on button "button" at bounding box center [118, 76] width 29 height 17
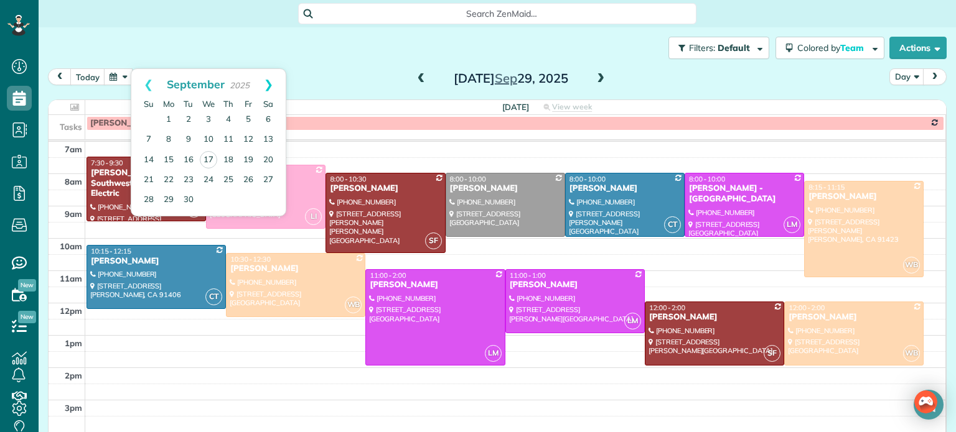
click at [271, 85] on link "Next" at bounding box center [268, 84] width 34 height 31
click at [170, 137] on link "6" at bounding box center [169, 140] width 20 height 20
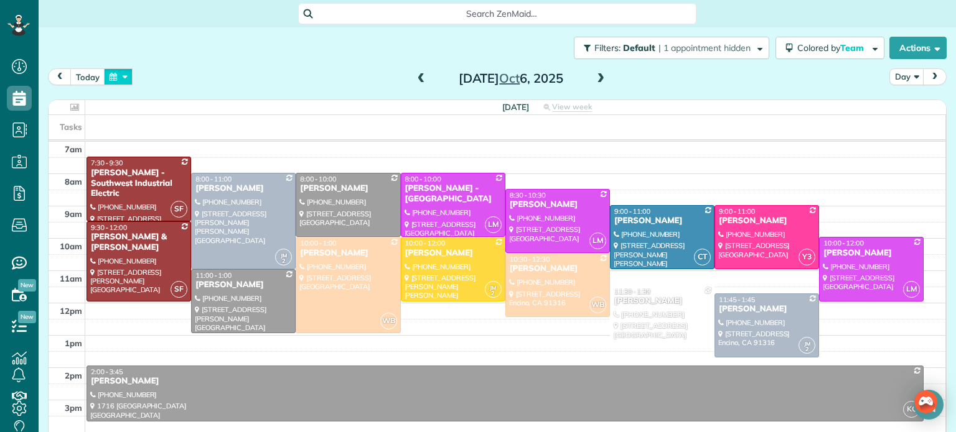
click at [123, 75] on button "button" at bounding box center [118, 76] width 29 height 17
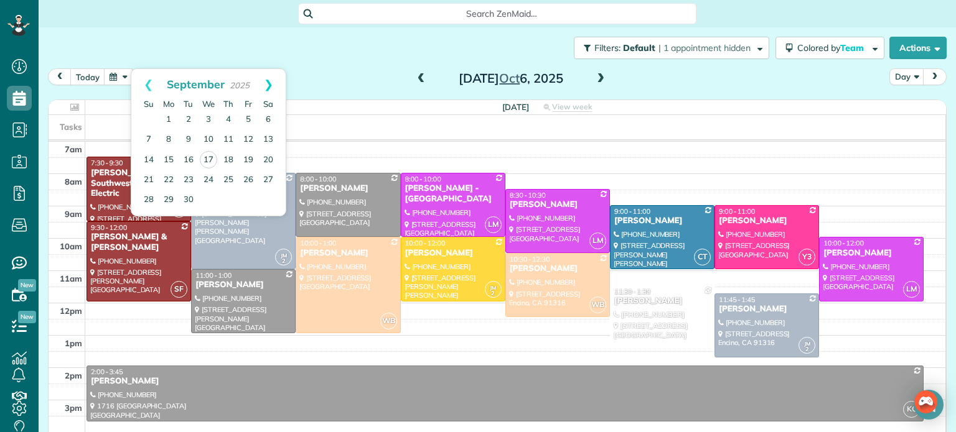
click at [273, 88] on link "Next" at bounding box center [268, 84] width 34 height 31
click at [167, 156] on link "13" at bounding box center [169, 160] width 20 height 20
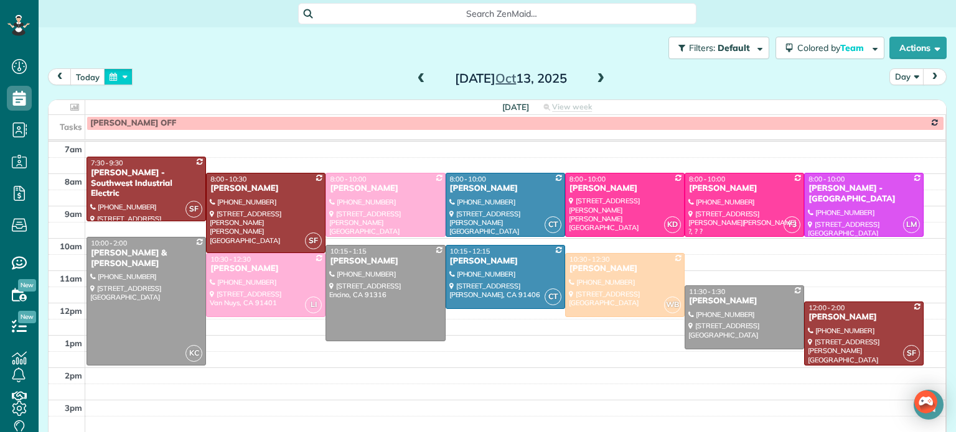
click at [119, 75] on button "button" at bounding box center [118, 76] width 29 height 17
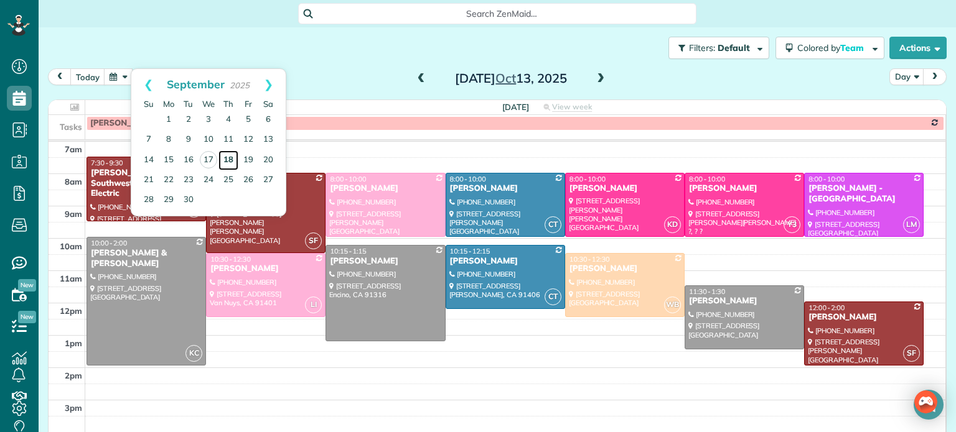
click at [227, 157] on link "18" at bounding box center [228, 161] width 20 height 20
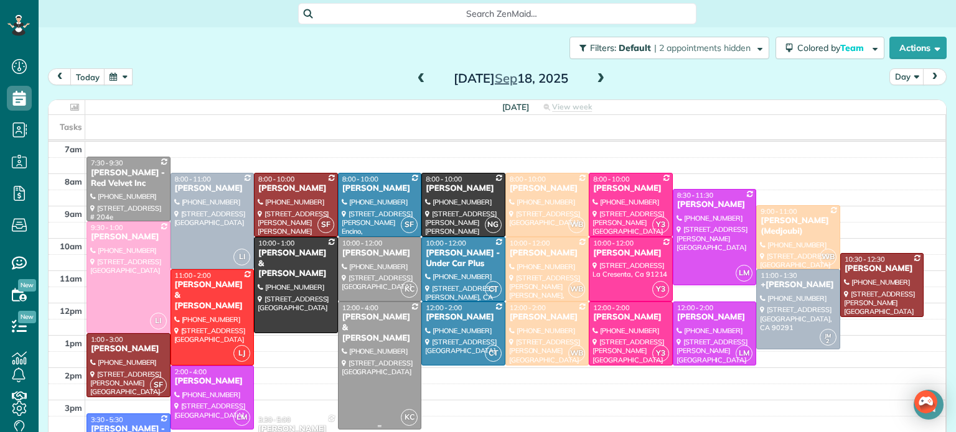
click at [393, 361] on div at bounding box center [379, 365] width 83 height 127
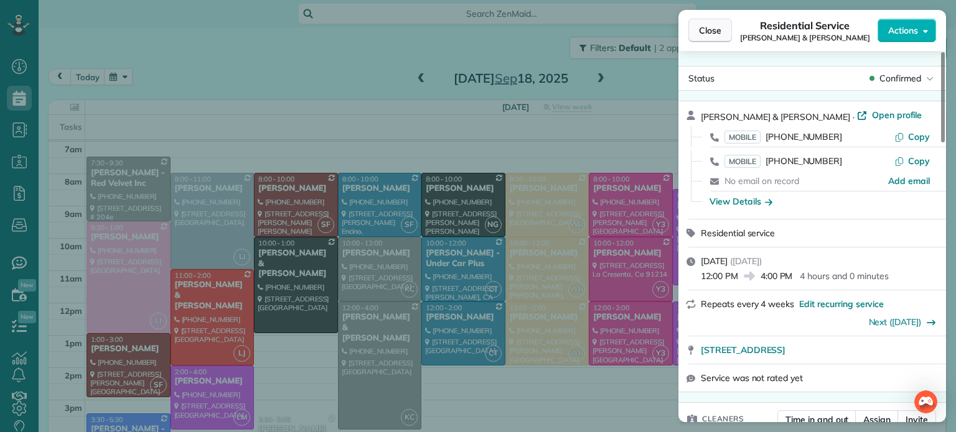
click at [717, 28] on span "Close" at bounding box center [710, 30] width 22 height 12
